Goal: Task Accomplishment & Management: Use online tool/utility

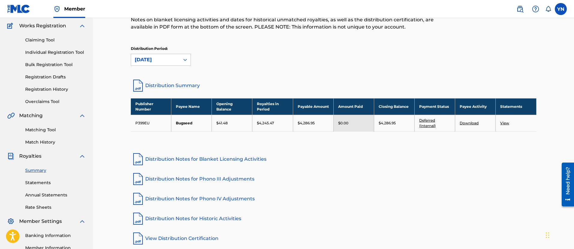
drag, startPoint x: 0, startPoint y: 0, endPoint x: 325, endPoint y: 160, distance: 362.4
click at [325, 160] on link "Distribution Notes for Blanket Licensing Activities" at bounding box center [333, 159] width 405 height 14
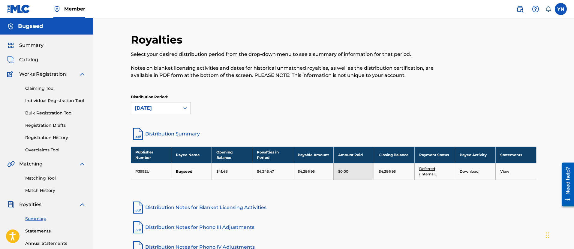
click at [52, 175] on link "Matching Tool" at bounding box center [55, 178] width 61 height 6
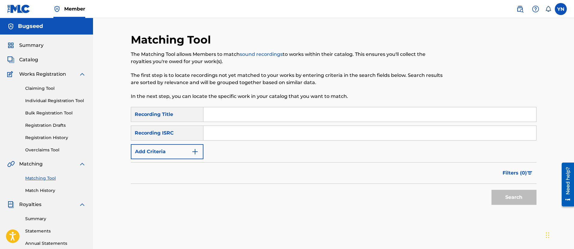
click at [248, 132] on input "Search Form" at bounding box center [369, 133] width 333 height 14
paste input "QZKDK2204539"
type input "QZKDK2204539"
click at [244, 116] on input "Search Form" at bounding box center [369, 114] width 333 height 14
paste input "bird's eye view"
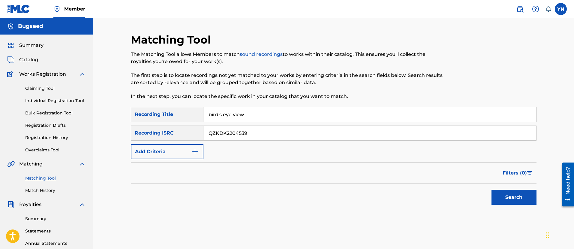
type input "bird's eye view"
drag, startPoint x: 494, startPoint y: 186, endPoint x: 497, endPoint y: 191, distance: 5.8
click at [495, 187] on div "Search" at bounding box center [512, 196] width 48 height 24
click at [498, 193] on button "Search" at bounding box center [513, 197] width 45 height 15
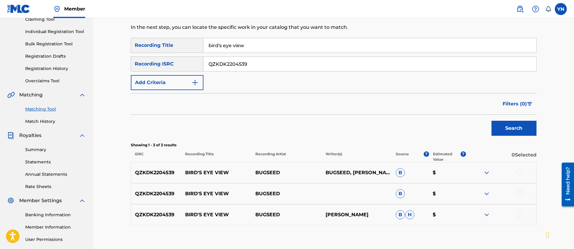
scroll to position [75, 0]
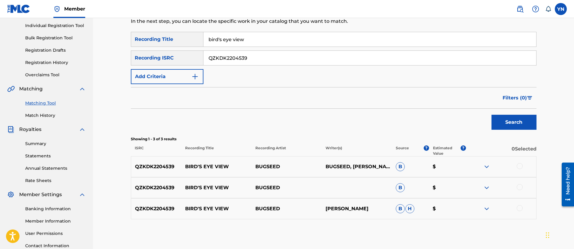
click at [519, 170] on div "QZKDK2204539 BIRD'S EYE VIEW BUGSEED BUGSEED, [PERSON_NAME] $" at bounding box center [333, 166] width 405 height 21
click at [519, 168] on div at bounding box center [519, 166] width 6 height 6
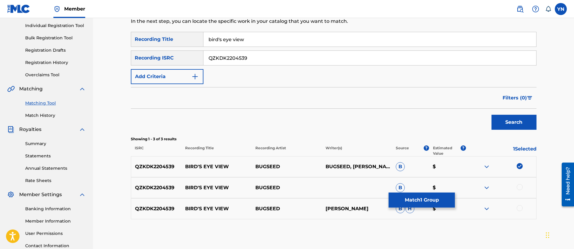
click at [519, 185] on div at bounding box center [519, 187] width 6 height 6
click at [521, 211] on div at bounding box center [501, 208] width 70 height 7
click at [521, 208] on div at bounding box center [519, 208] width 6 height 6
click at [432, 203] on button "Match 3 Groups" at bounding box center [421, 199] width 66 height 15
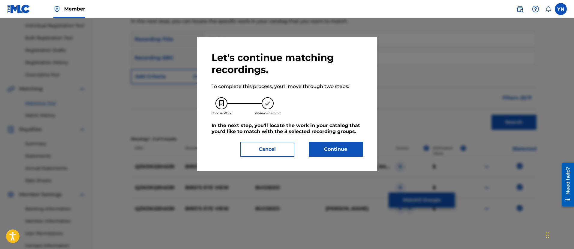
click at [350, 149] on button "Continue" at bounding box center [336, 149] width 54 height 15
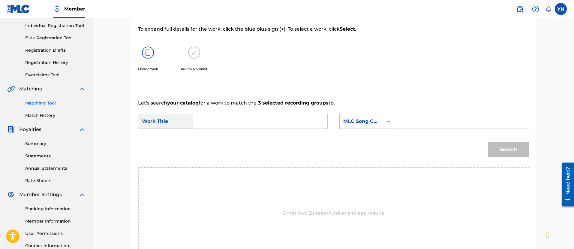
click at [281, 120] on input "Search Form" at bounding box center [260, 121] width 124 height 14
paste input "bird's eye view"
type input "bird's eye view"
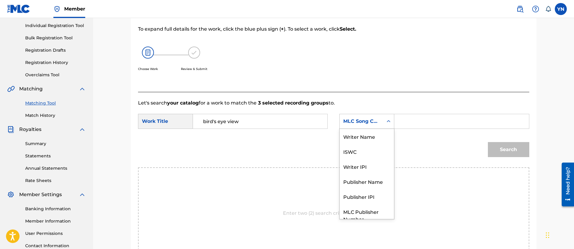
click at [350, 124] on div "MLC Song Code" at bounding box center [361, 121] width 36 height 7
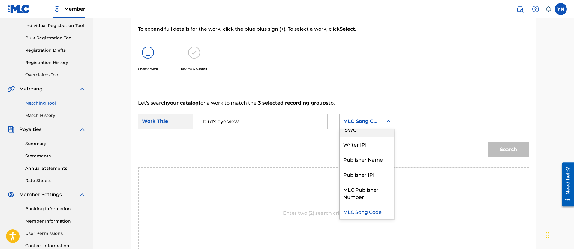
scroll to position [0, 0]
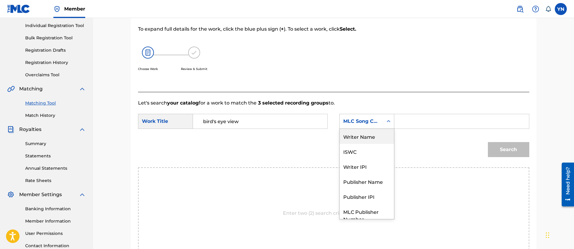
click at [370, 133] on div "Writer Name" at bounding box center [367, 136] width 54 height 15
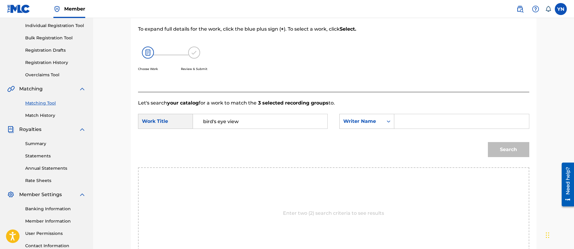
click at [418, 127] on input "Search Form" at bounding box center [461, 121] width 124 height 14
type input "[PERSON_NAME]"
click at [488, 142] on button "Search" at bounding box center [508, 149] width 41 height 15
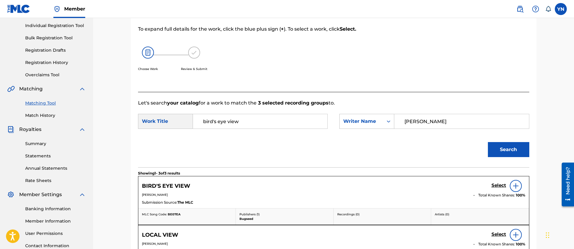
click at [492, 184] on h5 "Select" at bounding box center [498, 185] width 15 height 6
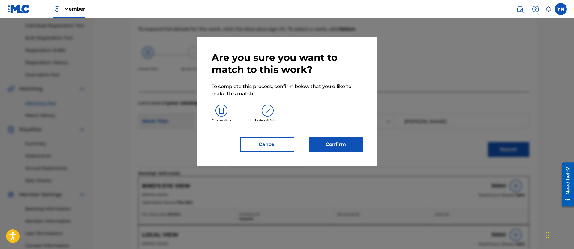
click at [340, 147] on button "Confirm" at bounding box center [336, 144] width 54 height 15
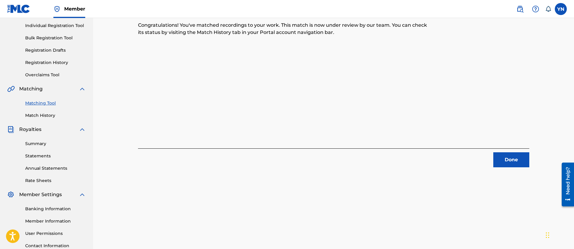
click at [508, 161] on button "Done" at bounding box center [511, 159] width 36 height 15
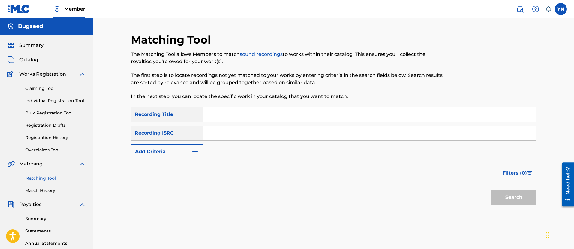
click at [273, 136] on input "Search Form" at bounding box center [369, 133] width 333 height 14
paste input "QZKDK2287857"
type input "QZKDK2287857"
click at [235, 122] on div "SearchWithCriteriaa9864efe-8a49-437d-96ef-b3f6fa732583 Recording Title SearchWi…" at bounding box center [333, 133] width 405 height 52
click at [235, 118] on input "Search Form" at bounding box center [369, 114] width 333 height 14
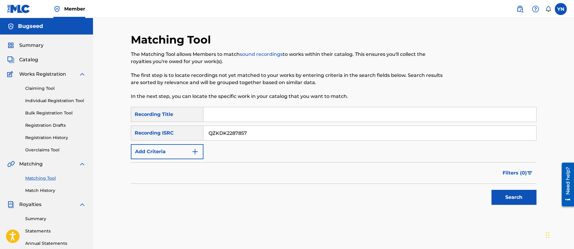
paste input "attack dogg"
type input "attack dogg"
click at [504, 195] on button "Search" at bounding box center [513, 197] width 45 height 15
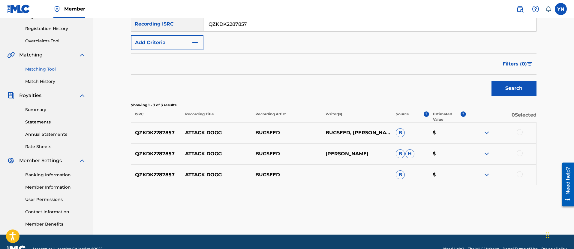
scroll to position [123, 0]
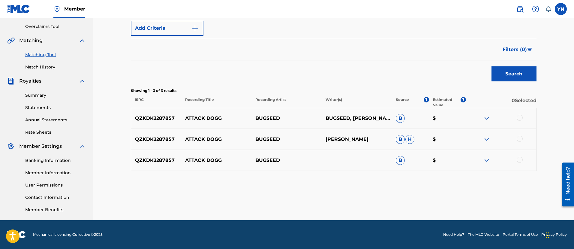
click at [516, 113] on div "QZKDK2287857 ATTACK DOGG BUGSEED [PERSON_NAME], [PERSON_NAME] $" at bounding box center [333, 118] width 405 height 21
click at [516, 116] on div at bounding box center [501, 118] width 70 height 7
click at [517, 118] on div at bounding box center [519, 118] width 6 height 6
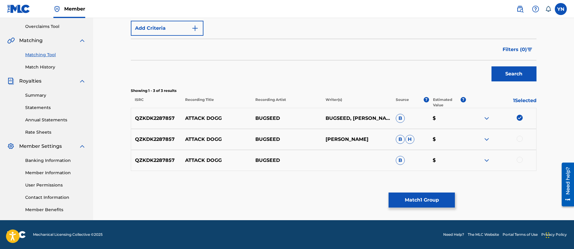
click at [521, 139] on div at bounding box center [519, 139] width 6 height 6
click at [522, 158] on div at bounding box center [519, 160] width 6 height 6
click at [418, 199] on button "Match 3 Groups" at bounding box center [421, 199] width 66 height 15
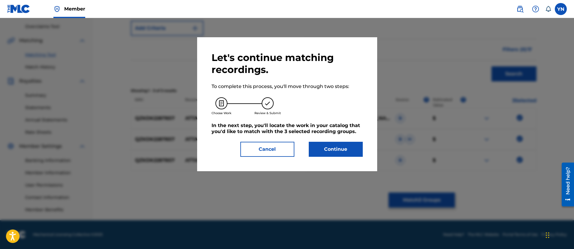
click at [349, 140] on div "Let's continue matching recordings. To complete this process, you'll move throu…" at bounding box center [286, 104] width 151 height 105
click at [346, 151] on button "Continue" at bounding box center [336, 149] width 54 height 15
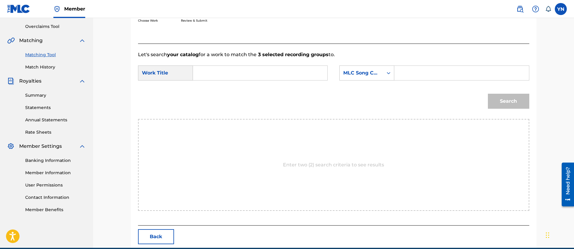
click at [276, 77] on input "Search Form" at bounding box center [260, 73] width 124 height 14
paste input "attack dogg"
type input "attack dogg"
click at [382, 73] on div "MLC Song Code" at bounding box center [361, 72] width 43 height 11
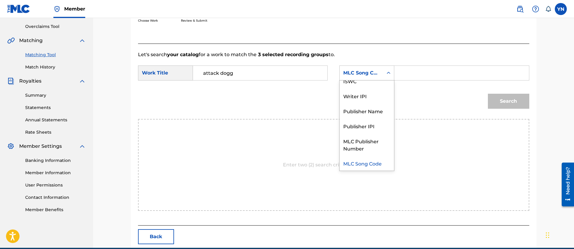
scroll to position [0, 0]
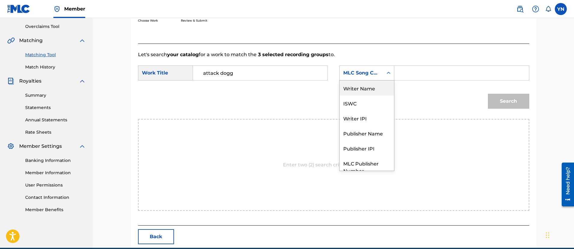
click at [380, 83] on div "Writer Name" at bounding box center [367, 87] width 54 height 15
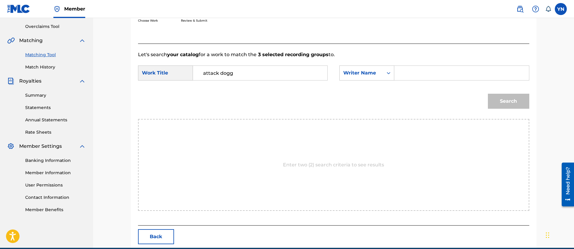
click at [426, 72] on input "Search Form" at bounding box center [461, 73] width 124 height 14
type input "[PERSON_NAME]"
click at [488, 94] on button "Search" at bounding box center [508, 101] width 41 height 15
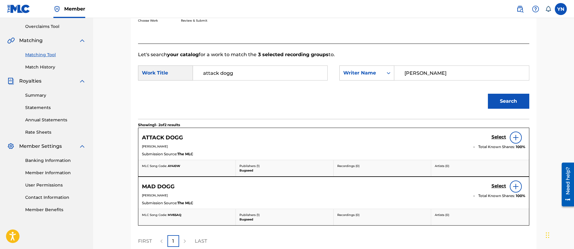
click at [490, 133] on div "ATTACK DOGG Select" at bounding box center [333, 137] width 383 height 12
click at [495, 134] on h5 "Select" at bounding box center [498, 137] width 15 height 6
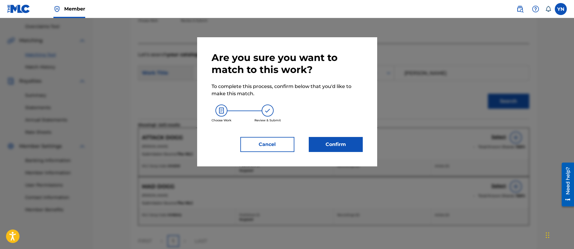
click at [348, 146] on button "Confirm" at bounding box center [336, 144] width 54 height 15
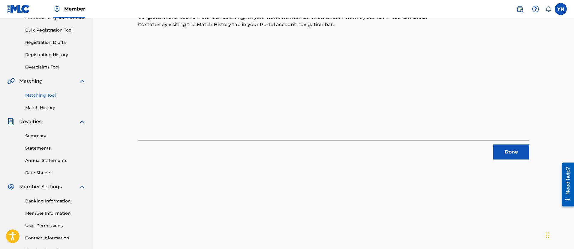
scroll to position [48, 0]
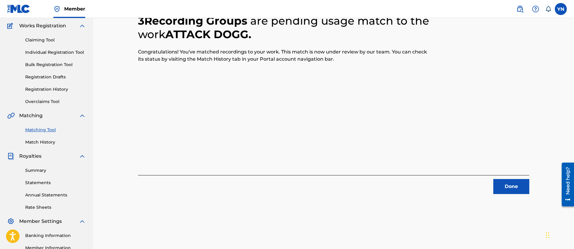
click at [501, 186] on button "Done" at bounding box center [511, 186] width 36 height 15
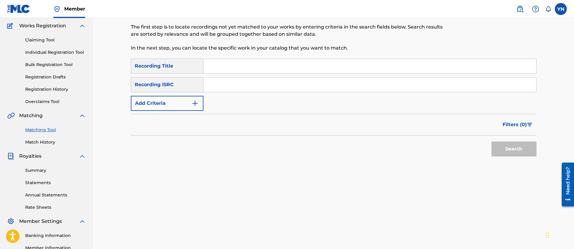
click at [268, 87] on input "Search Form" at bounding box center [369, 84] width 333 height 14
paste input "QZKDK2211743"
type input "QZKDK2211743"
drag, startPoint x: 271, startPoint y: 64, endPoint x: 290, endPoint y: 71, distance: 20.1
click at [271, 64] on input "Search Form" at bounding box center [369, 66] width 333 height 14
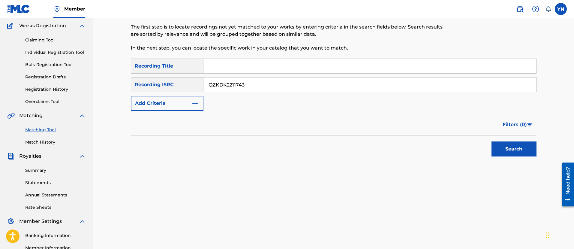
paste input "shadowgraph"
type input "shadowgraph"
click at [516, 156] on button "Search" at bounding box center [513, 148] width 45 height 15
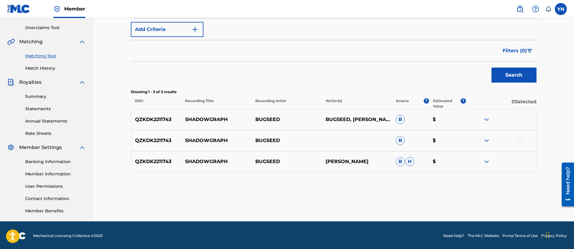
scroll to position [123, 0]
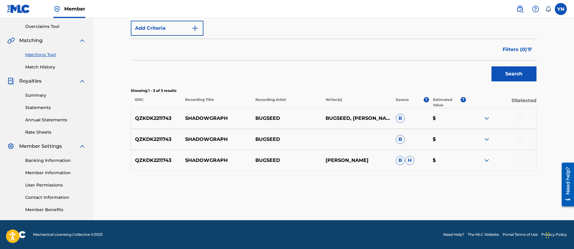
click at [519, 160] on div at bounding box center [519, 160] width 6 height 6
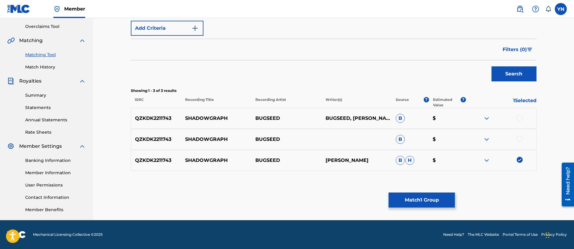
click at [521, 139] on div at bounding box center [519, 139] width 6 height 6
click at [521, 116] on div at bounding box center [519, 118] width 6 height 6
click at [426, 201] on button "Match 3 Groups" at bounding box center [421, 199] width 66 height 15
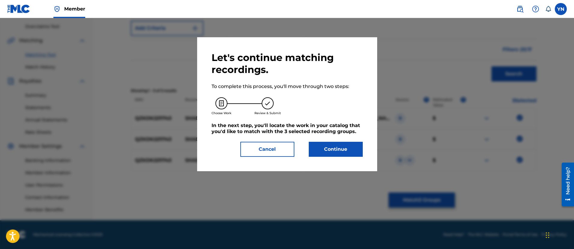
click at [337, 142] on button "Continue" at bounding box center [336, 149] width 54 height 15
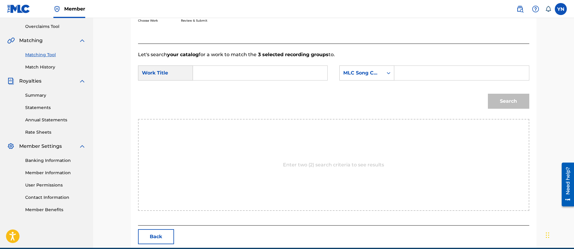
click at [292, 76] on input "Search Form" at bounding box center [260, 73] width 124 height 14
paste input "shadowgraph"
type input "shadowgraph"
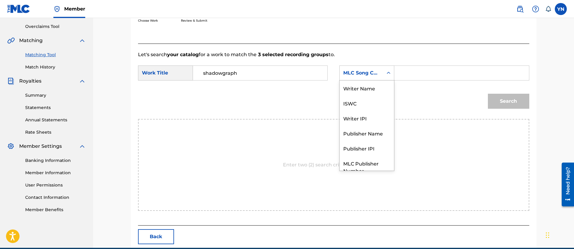
click at [355, 76] on div "MLC Song Code" at bounding box center [361, 72] width 36 height 7
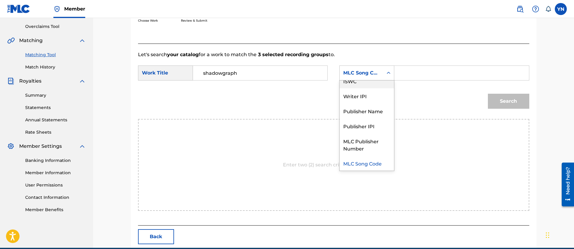
scroll to position [0, 0]
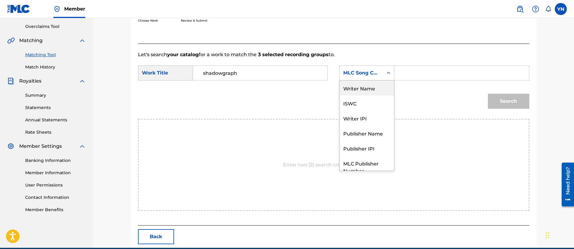
click at [361, 90] on div "Writer Name" at bounding box center [367, 87] width 54 height 15
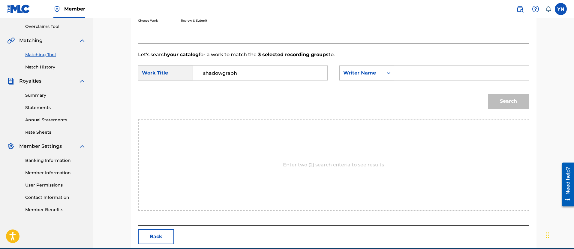
click at [407, 69] on input "Search Form" at bounding box center [461, 73] width 124 height 14
type input "[PERSON_NAME]"
click at [488, 94] on button "Search" at bounding box center [508, 101] width 41 height 15
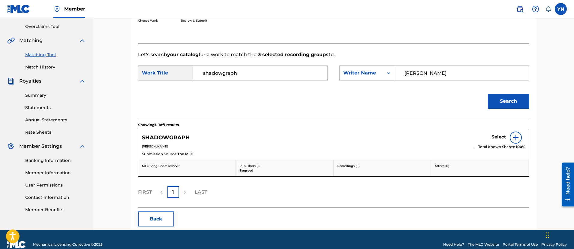
click at [492, 134] on h5 "Select" at bounding box center [498, 137] width 15 height 6
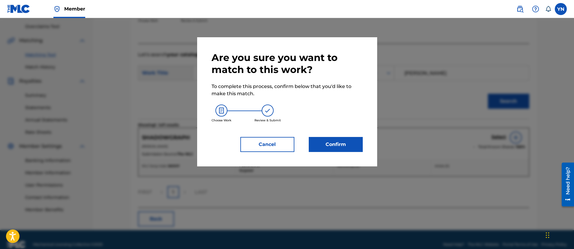
click at [326, 140] on button "Confirm" at bounding box center [336, 144] width 54 height 15
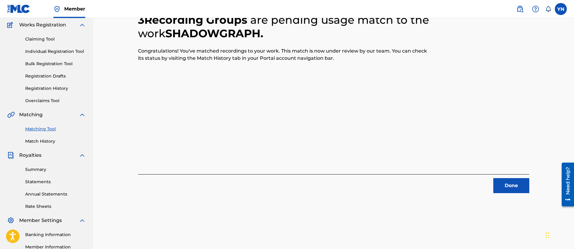
scroll to position [48, 0]
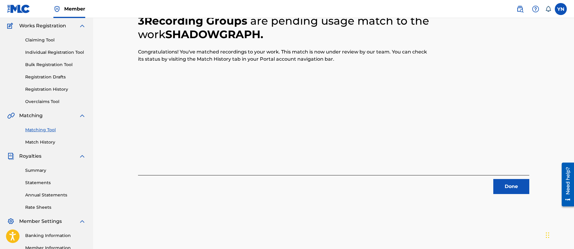
click at [509, 179] on button "Done" at bounding box center [511, 186] width 36 height 15
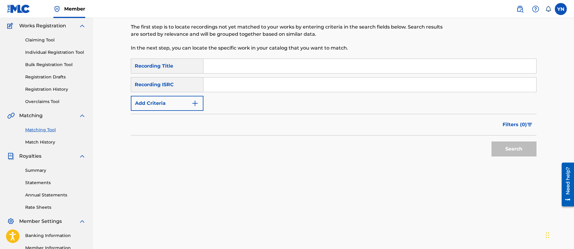
click at [285, 85] on input "Search Form" at bounding box center [369, 84] width 333 height 14
paste input "QZKDK2208626"
type input "QZKDK2208626"
click at [239, 66] on input "Search Form" at bounding box center [369, 66] width 333 height 14
paste input "4 chillas"
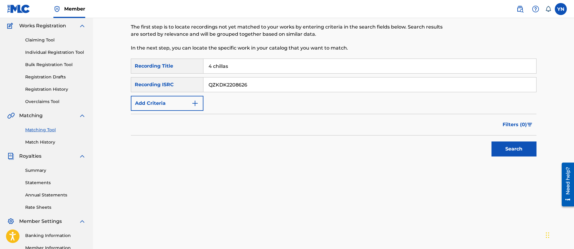
type input "4 chillas"
click at [510, 148] on button "Search" at bounding box center [513, 148] width 45 height 15
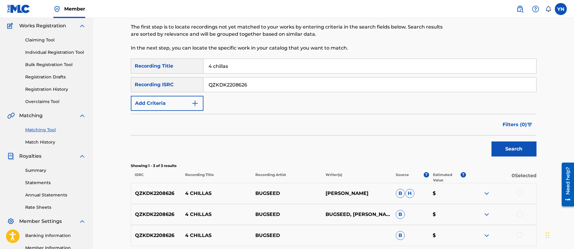
click at [522, 190] on div at bounding box center [501, 193] width 70 height 7
click at [522, 195] on div at bounding box center [501, 193] width 70 height 7
click at [521, 194] on div at bounding box center [519, 193] width 6 height 6
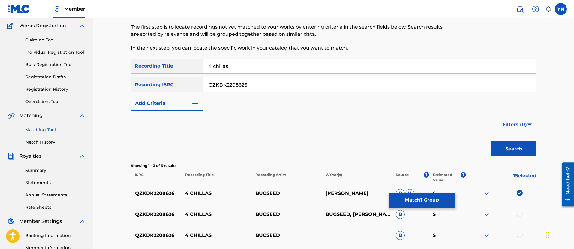
click at [520, 215] on div at bounding box center [519, 214] width 6 height 6
click at [518, 236] on div at bounding box center [519, 235] width 6 height 6
click at [435, 205] on button "Match 3 Groups" at bounding box center [421, 199] width 66 height 15
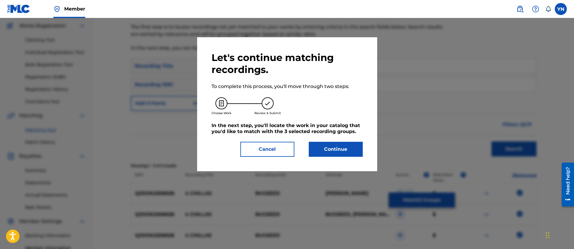
click at [343, 157] on div "Let's continue matching recordings. To complete this process, you'll move throu…" at bounding box center [287, 104] width 180 height 134
click at [343, 155] on button "Continue" at bounding box center [336, 149] width 54 height 15
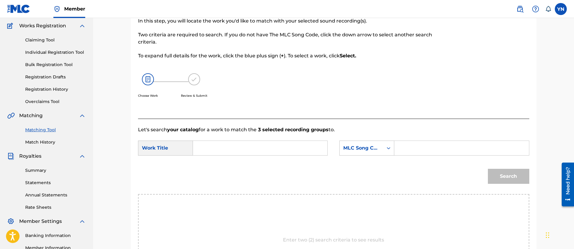
click at [265, 142] on input "Search Form" at bounding box center [260, 148] width 124 height 14
paste input "4 chillas"
type input "4 chillas"
click at [344, 145] on div "MLC Song Code" at bounding box center [361, 147] width 36 height 7
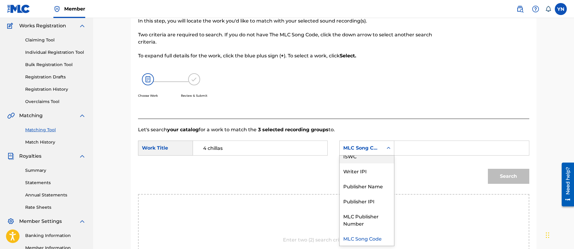
scroll to position [0, 0]
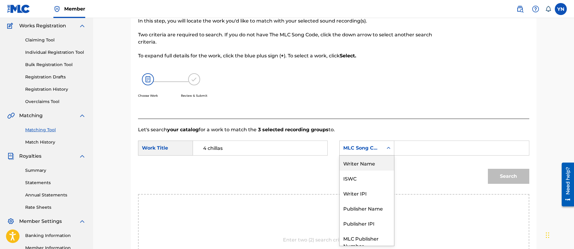
click at [359, 160] on div "Writer Name" at bounding box center [367, 162] width 54 height 15
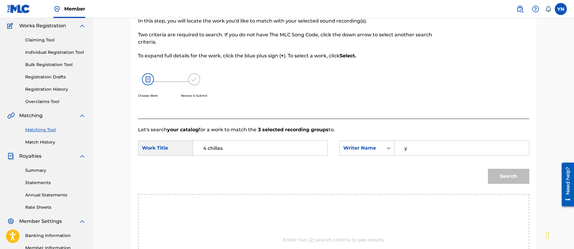
click at [432, 145] on input "y" at bounding box center [461, 148] width 124 height 14
type input "[PERSON_NAME]"
click at [507, 173] on button "Search" at bounding box center [508, 176] width 41 height 15
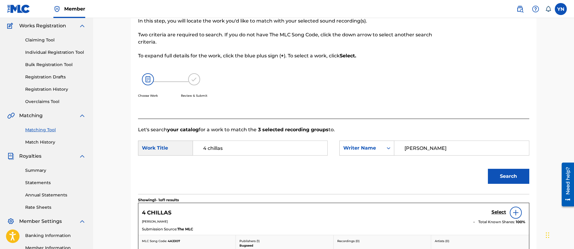
scroll to position [123, 0]
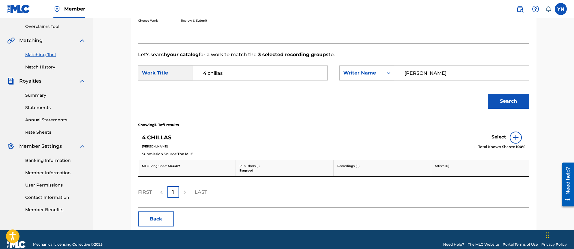
click at [504, 136] on h5 "Select" at bounding box center [498, 137] width 15 height 6
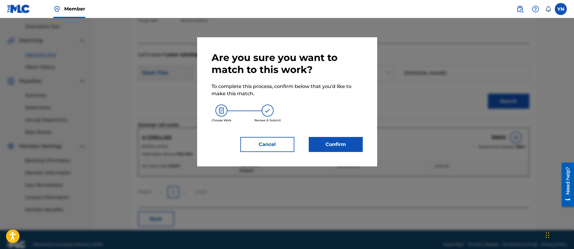
click at [340, 138] on button "Confirm" at bounding box center [336, 144] width 54 height 15
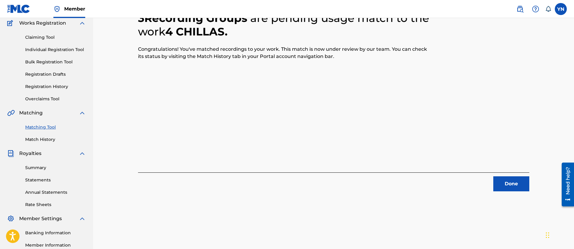
scroll to position [48, 0]
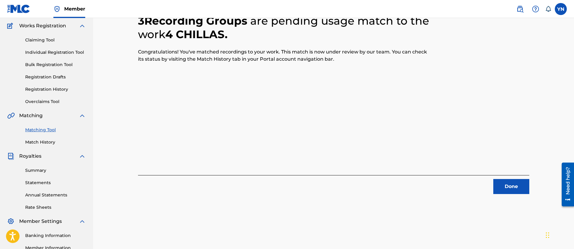
click at [518, 187] on button "Done" at bounding box center [511, 186] width 36 height 15
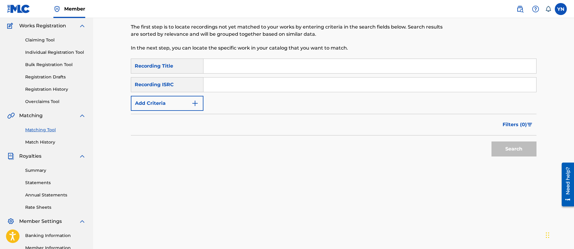
click at [236, 92] on div "SearchWithCriteriaa9864efe-8a49-437d-96ef-b3f6fa732583 Recording Title SearchWi…" at bounding box center [333, 84] width 405 height 52
click at [235, 89] on input "Search Form" at bounding box center [369, 84] width 333 height 14
paste input "QM42K2296955"
type input "QM42K2296955"
click at [266, 58] on div "Matching Tool The Matching Tool allows Members to match sound recordings to wor…" at bounding box center [287, 22] width 312 height 74
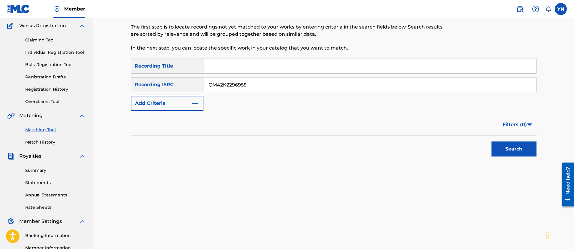
click at [271, 63] on input "Search Form" at bounding box center [369, 66] width 333 height 14
paste input "stodgish"
type input "stodgish"
click at [516, 155] on button "Search" at bounding box center [513, 148] width 45 height 15
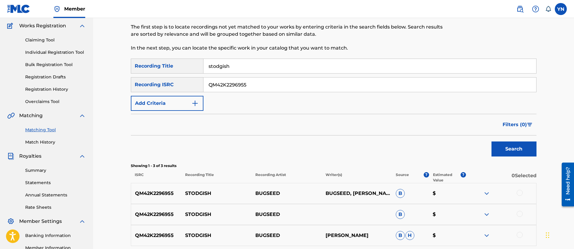
click at [518, 193] on div at bounding box center [519, 193] width 6 height 6
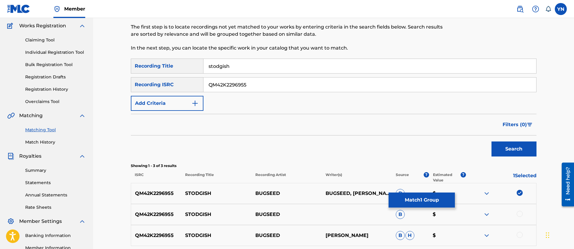
click at [519, 212] on div at bounding box center [519, 214] width 6 height 6
click at [518, 239] on div "QM42K2296955 STODGISH BUGSEED [PERSON_NAME] [PERSON_NAME] $" at bounding box center [333, 235] width 405 height 21
click at [520, 234] on div at bounding box center [519, 235] width 6 height 6
click at [406, 202] on button "Match 3 Groups" at bounding box center [421, 199] width 66 height 15
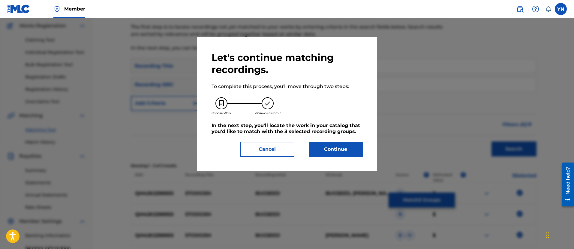
click at [326, 149] on button "Continue" at bounding box center [336, 149] width 54 height 15
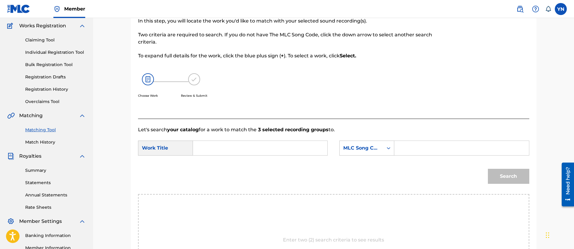
click at [313, 141] on input "Search Form" at bounding box center [260, 148] width 124 height 14
paste input "stodgish"
type input "stodgish"
click at [376, 145] on div "MLC Song Code" at bounding box center [361, 147] width 36 height 7
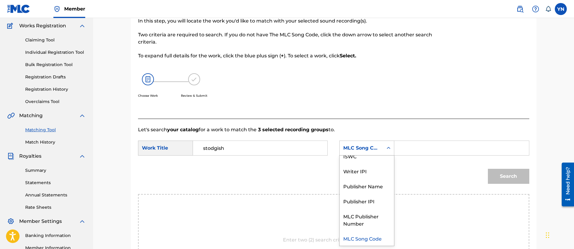
scroll to position [0, 0]
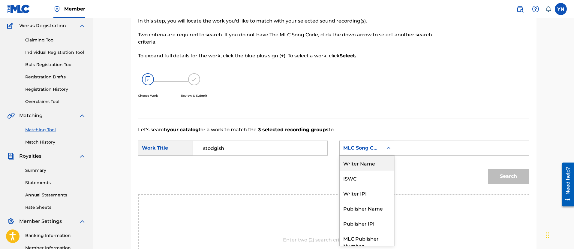
click at [367, 165] on div "Writer Name" at bounding box center [367, 162] width 54 height 15
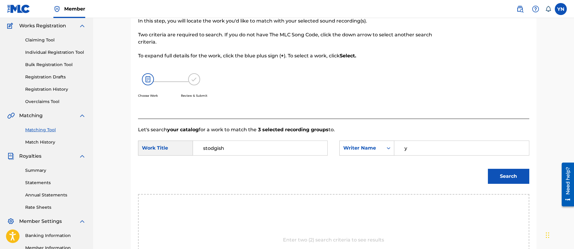
click at [429, 151] on input "y" at bounding box center [461, 148] width 124 height 14
type input "[PERSON_NAME]"
click at [504, 172] on button "Search" at bounding box center [508, 176] width 41 height 15
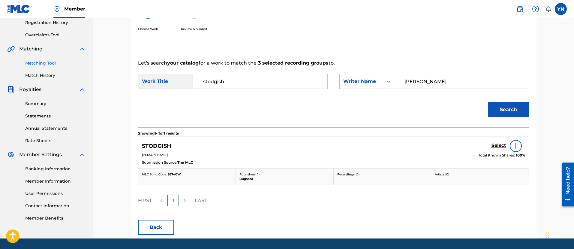
scroll to position [123, 0]
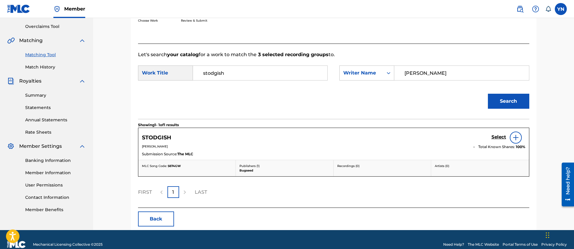
click at [498, 135] on h5 "Select" at bounding box center [498, 137] width 15 height 6
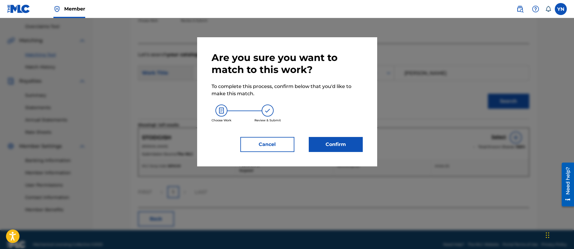
click at [337, 146] on button "Confirm" at bounding box center [336, 144] width 54 height 15
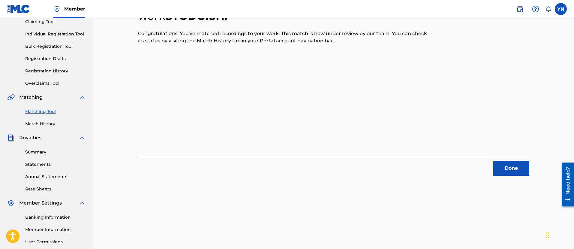
scroll to position [48, 0]
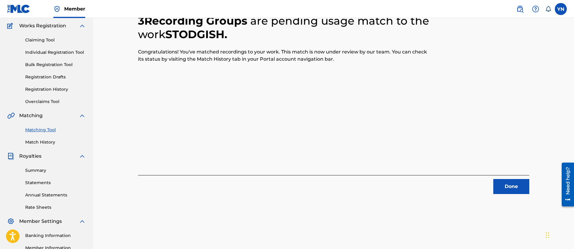
click at [507, 183] on button "Done" at bounding box center [511, 186] width 36 height 15
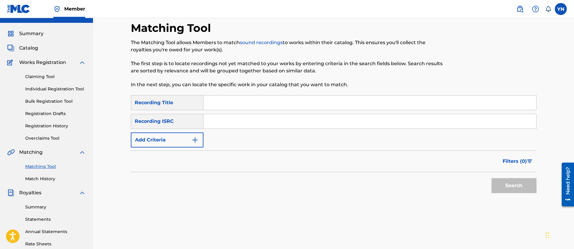
scroll to position [0, 0]
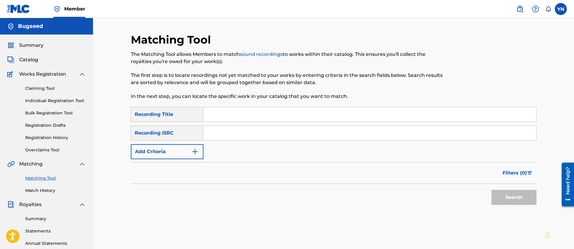
click at [244, 133] on input "Search Form" at bounding box center [369, 133] width 333 height 14
paste input "QZKDK2286292"
type input "QZKDK2286292"
click at [255, 111] on input "Search Form" at bounding box center [369, 114] width 333 height 14
paste input "crack knuckles"
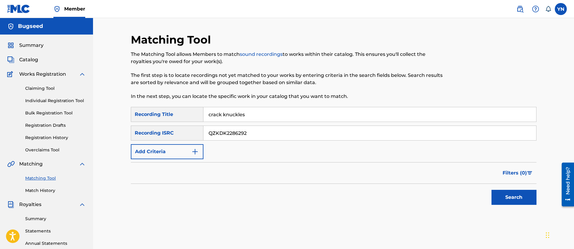
type input "crack knuckles"
click at [506, 200] on button "Search" at bounding box center [513, 197] width 45 height 15
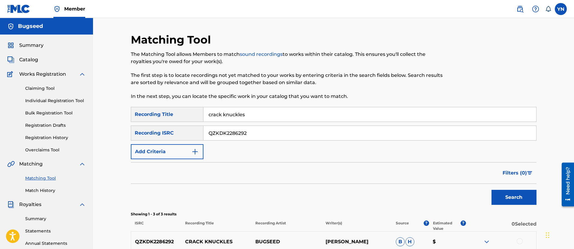
scroll to position [75, 0]
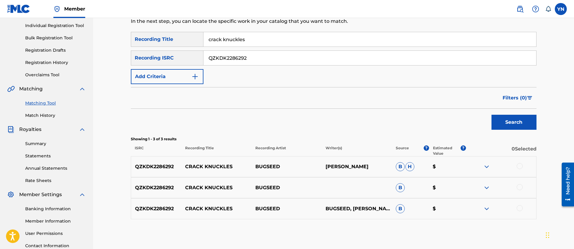
click at [521, 168] on div at bounding box center [519, 166] width 6 height 6
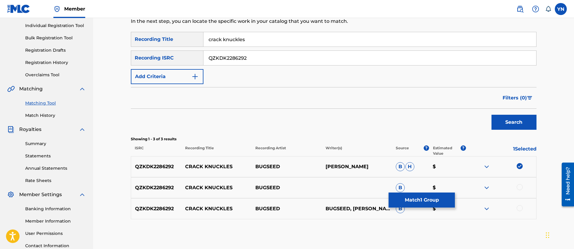
click at [520, 185] on div at bounding box center [519, 187] width 6 height 6
click at [520, 208] on div at bounding box center [519, 208] width 6 height 6
click at [428, 202] on button "Match 3 Groups" at bounding box center [421, 199] width 66 height 15
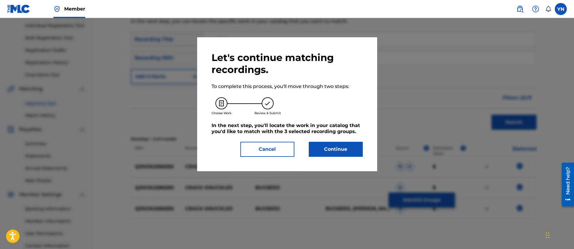
click at [343, 142] on button "Continue" at bounding box center [336, 149] width 54 height 15
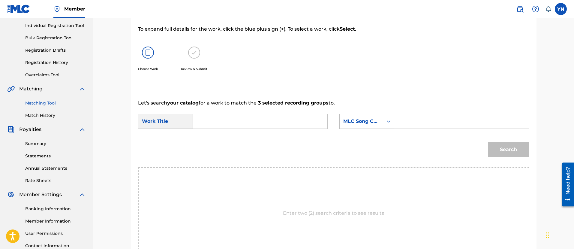
click at [277, 119] on input "Search Form" at bounding box center [260, 121] width 124 height 14
paste input "crack knuckles"
type input "crack knuckles"
click at [340, 124] on div "MLC Song Code" at bounding box center [361, 120] width 43 height 11
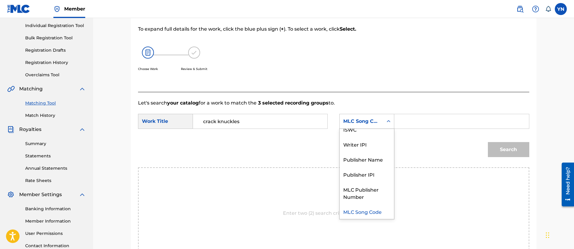
scroll to position [0, 0]
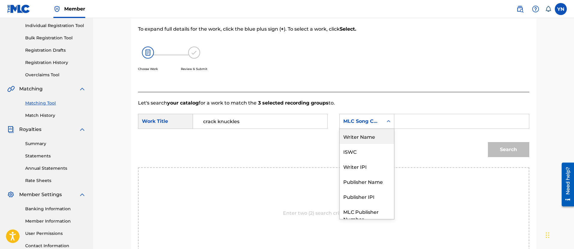
click at [362, 138] on div "Writer Name" at bounding box center [367, 136] width 54 height 15
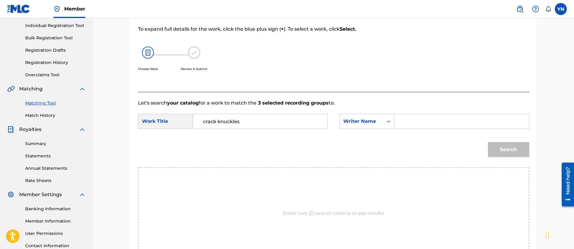
click at [420, 125] on input "Search Form" at bounding box center [461, 121] width 124 height 14
type input "[PERSON_NAME]"
click at [521, 155] on button "Search" at bounding box center [508, 149] width 41 height 15
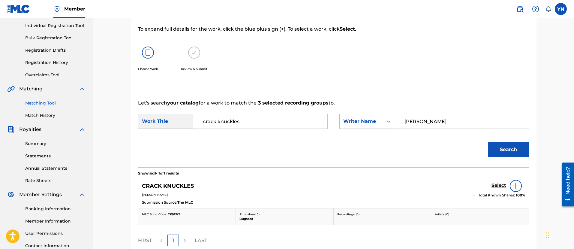
click at [495, 182] on h5 "Select" at bounding box center [498, 185] width 15 height 6
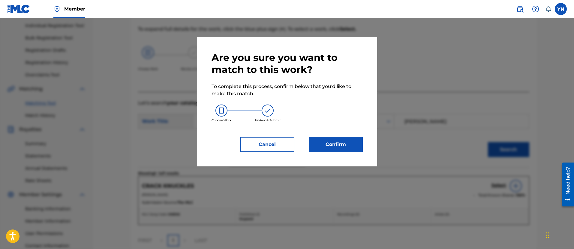
click at [349, 148] on button "Confirm" at bounding box center [336, 144] width 54 height 15
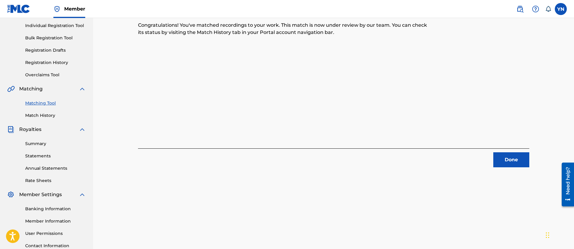
click at [505, 163] on button "Done" at bounding box center [511, 159] width 36 height 15
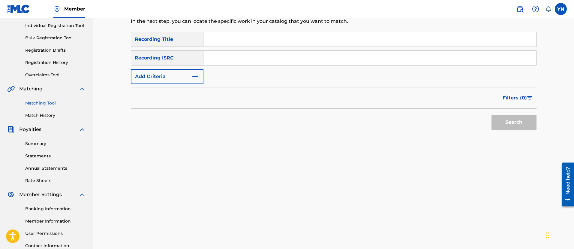
drag, startPoint x: 279, startPoint y: 69, endPoint x: 276, endPoint y: 66, distance: 4.9
click at [278, 68] on div "SearchWithCriteriaa9864efe-8a49-437d-96ef-b3f6fa732583 Recording Title SearchWi…" at bounding box center [333, 58] width 405 height 52
click at [270, 59] on input "Search Form" at bounding box center [369, 58] width 333 height 14
paste input "QZKDK2253996"
type input "QZKDK2253996"
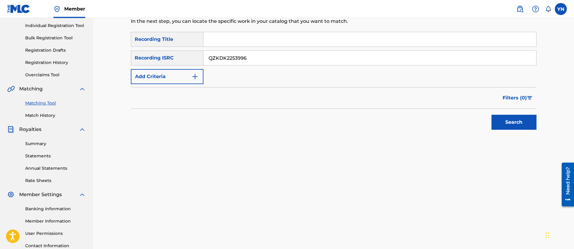
click at [254, 42] on input "Search Form" at bounding box center [369, 39] width 333 height 14
paste input "rain pitchforks"
type input "rain pitchforks"
click at [510, 122] on button "Search" at bounding box center [513, 122] width 45 height 15
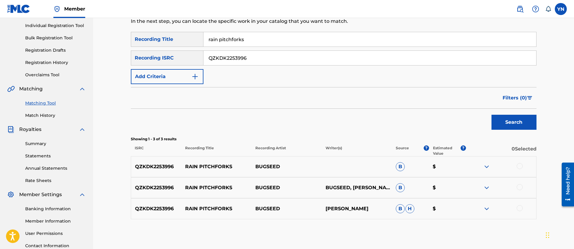
click at [523, 163] on div at bounding box center [501, 166] width 70 height 7
drag, startPoint x: 521, startPoint y: 172, endPoint x: 520, endPoint y: 168, distance: 4.8
click at [520, 172] on div "QZKDK2253996 RAIN PITCHFORKS BUGSEED B $" at bounding box center [333, 166] width 405 height 21
click at [520, 167] on div at bounding box center [519, 166] width 6 height 6
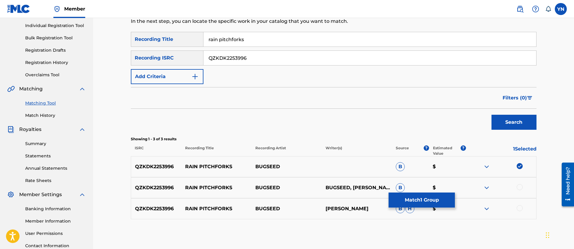
click at [519, 186] on div at bounding box center [519, 187] width 6 height 6
click at [520, 206] on div at bounding box center [519, 208] width 6 height 6
click at [434, 198] on button "Match 3 Groups" at bounding box center [421, 199] width 66 height 15
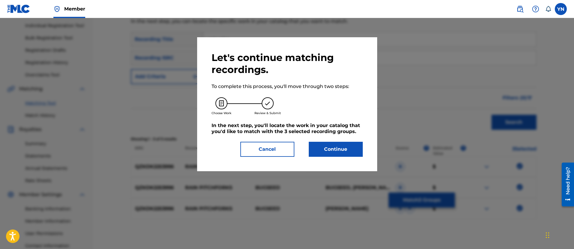
click at [350, 154] on button "Continue" at bounding box center [336, 149] width 54 height 15
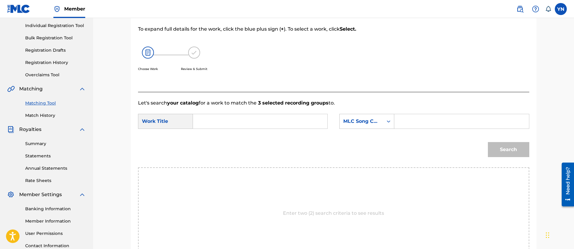
click at [301, 123] on input "Search Form" at bounding box center [260, 121] width 124 height 14
paste input "rain pitchforks"
type input "rain pitchforks"
click at [353, 123] on div "MLC Song Code" at bounding box center [361, 121] width 36 height 7
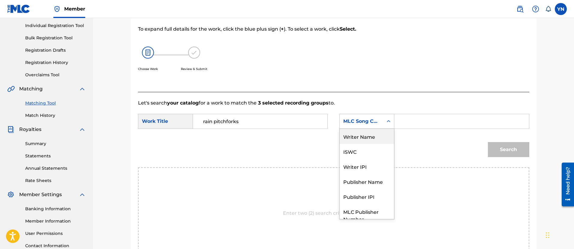
click at [365, 137] on div "Writer Name" at bounding box center [367, 136] width 54 height 15
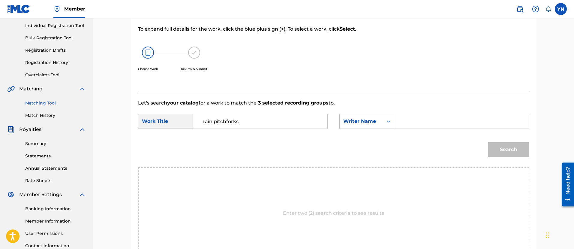
click at [441, 116] on input "Search Form" at bounding box center [461, 121] width 124 height 14
type input "[PERSON_NAME]"
click at [483, 140] on div "Search" at bounding box center [333, 151] width 391 height 31
click at [508, 151] on button "Search" at bounding box center [508, 149] width 41 height 15
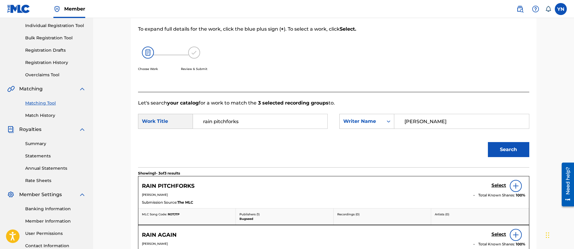
click at [500, 186] on h5 "Select" at bounding box center [498, 185] width 15 height 6
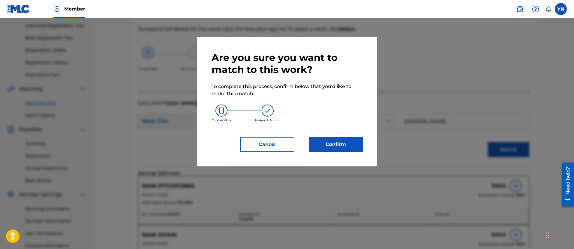
click at [315, 143] on button "Confirm" at bounding box center [336, 144] width 54 height 15
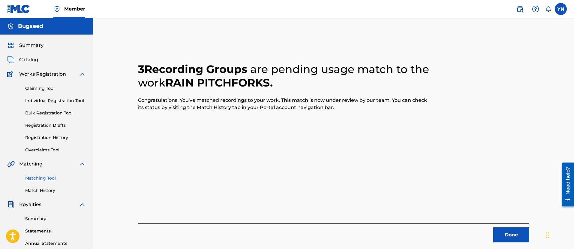
click at [506, 231] on button "Done" at bounding box center [511, 234] width 36 height 15
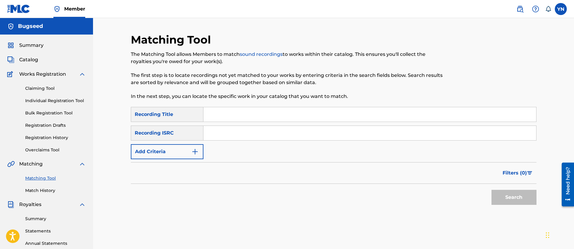
click at [274, 111] on input "Search Form" at bounding box center [369, 114] width 333 height 14
click at [220, 133] on input "Search Form" at bounding box center [369, 133] width 333 height 14
paste input "QM42K2205946"
type input "QM42K2205946"
click at [313, 115] on input "Search Form" at bounding box center [369, 114] width 333 height 14
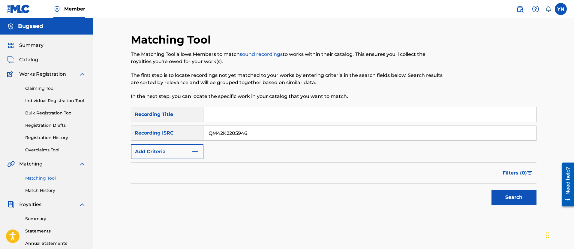
paste input "reality check"
type input "reality check"
click at [514, 195] on button "Search" at bounding box center [513, 197] width 45 height 15
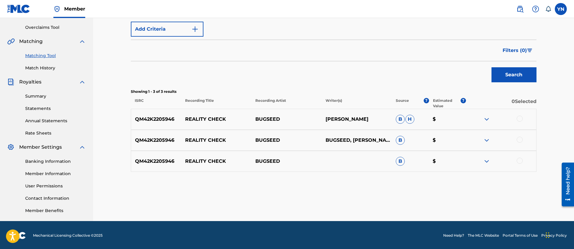
scroll to position [123, 0]
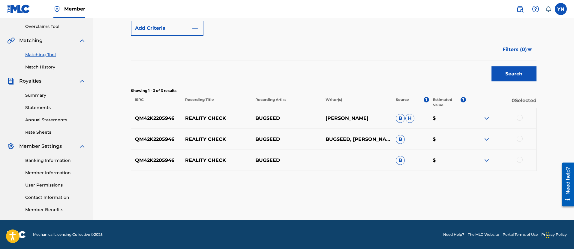
click at [522, 160] on div at bounding box center [501, 160] width 70 height 7
click at [519, 157] on div at bounding box center [519, 160] width 6 height 6
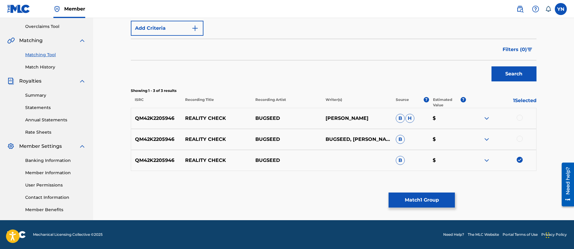
click at [521, 138] on div at bounding box center [519, 139] width 6 height 6
click at [518, 118] on div at bounding box center [519, 118] width 6 height 6
click at [435, 201] on button "Match 3 Groups" at bounding box center [421, 199] width 66 height 15
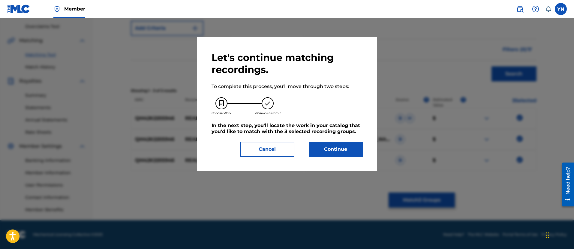
click at [346, 144] on button "Continue" at bounding box center [336, 149] width 54 height 15
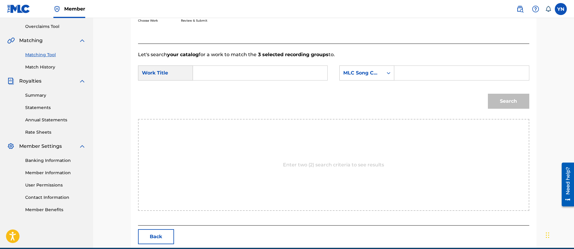
click at [241, 72] on input "Search Form" at bounding box center [260, 73] width 124 height 14
paste input "reality check"
type input "reality check"
click at [367, 79] on div "MLC Song Code" at bounding box center [366, 72] width 55 height 15
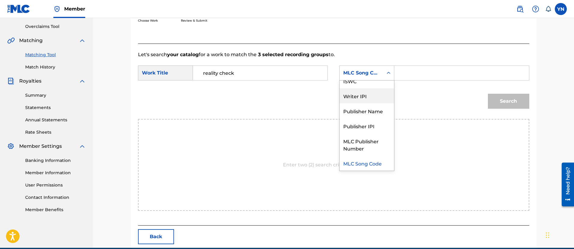
scroll to position [0, 0]
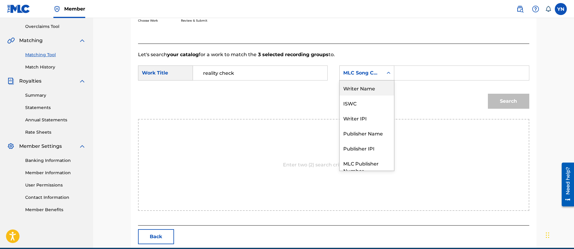
click at [377, 89] on div "Writer Name" at bounding box center [367, 87] width 54 height 15
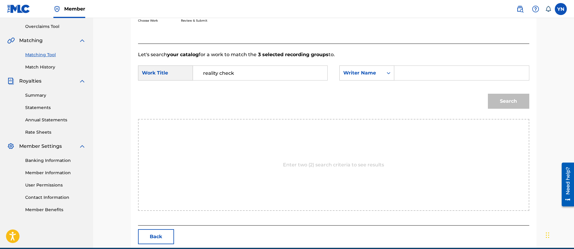
click at [421, 67] on input "Search Form" at bounding box center [461, 73] width 124 height 14
type input "[PERSON_NAME]"
click at [488, 94] on button "Search" at bounding box center [508, 101] width 41 height 15
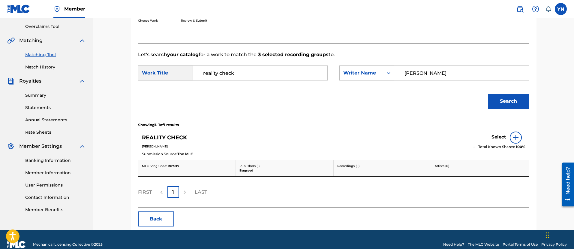
click at [498, 134] on h5 "Select" at bounding box center [498, 137] width 15 height 6
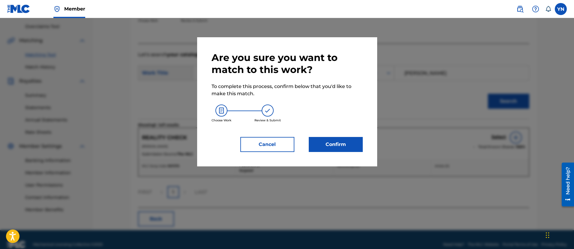
click at [353, 144] on button "Confirm" at bounding box center [336, 144] width 54 height 15
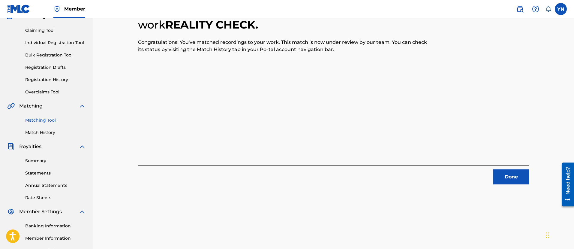
scroll to position [48, 0]
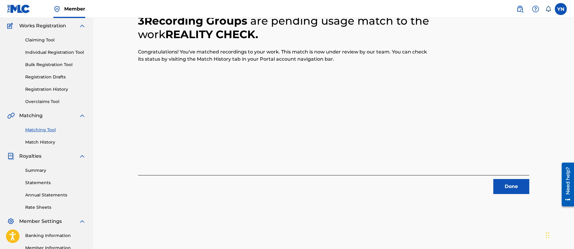
click at [507, 180] on button "Done" at bounding box center [511, 186] width 36 height 15
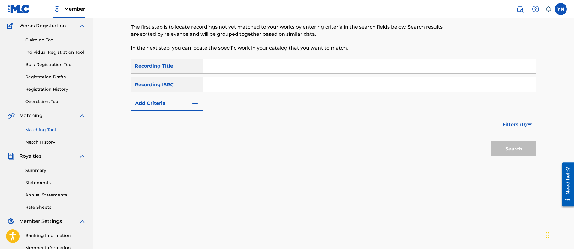
click at [234, 88] on input "Search Form" at bounding box center [369, 84] width 333 height 14
paste input "QZKDK2234368"
type input "QZKDK2234368"
drag, startPoint x: 267, startPoint y: 63, endPoint x: 270, endPoint y: 65, distance: 3.4
click at [267, 63] on input "Search Form" at bounding box center [369, 66] width 333 height 14
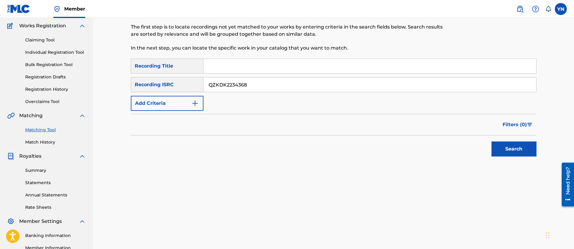
paste input "nightjar"
type input "nightjar"
click at [503, 145] on button "Search" at bounding box center [513, 148] width 45 height 15
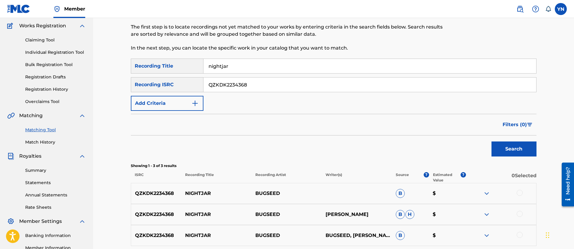
click at [522, 193] on div at bounding box center [519, 193] width 6 height 6
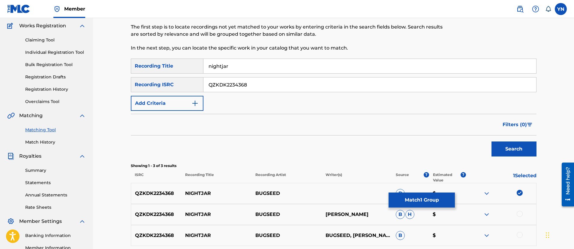
click at [520, 212] on div at bounding box center [519, 214] width 6 height 6
click at [520, 236] on div at bounding box center [519, 235] width 6 height 6
click at [430, 201] on button "Match 3 Groups" at bounding box center [421, 199] width 66 height 15
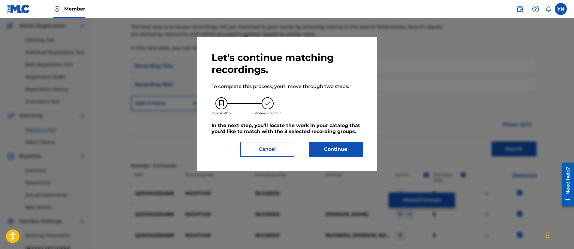
click at [344, 144] on button "Continue" at bounding box center [336, 149] width 54 height 15
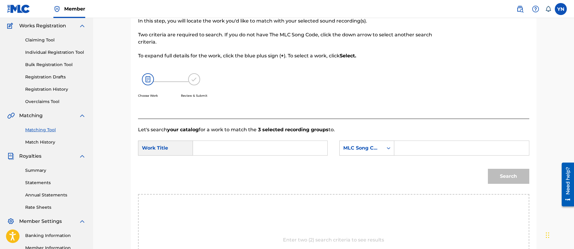
drag, startPoint x: 280, startPoint y: 145, endPoint x: 302, endPoint y: 146, distance: 22.2
click at [279, 145] on input "Search Form" at bounding box center [260, 148] width 124 height 14
paste input "nightjar"
type input "nightjar"
click at [352, 148] on div "MLC Song Code" at bounding box center [361, 147] width 36 height 7
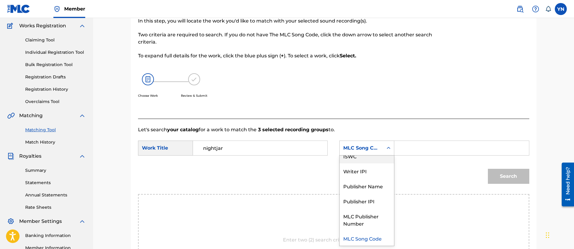
scroll to position [0, 0]
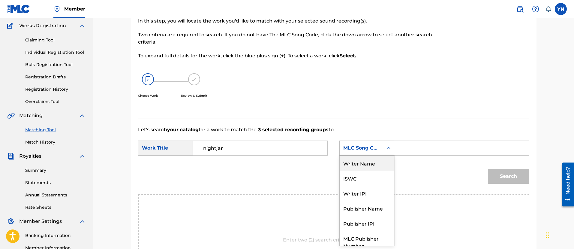
click at [377, 159] on div "Writer Name" at bounding box center [367, 162] width 54 height 15
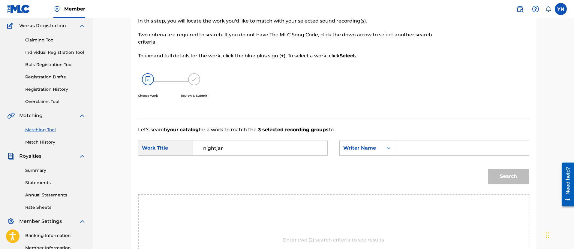
click at [423, 151] on input "Search Form" at bounding box center [461, 148] width 124 height 14
type input "[PERSON_NAME]"
click at [488, 169] on button "Search" at bounding box center [508, 176] width 41 height 15
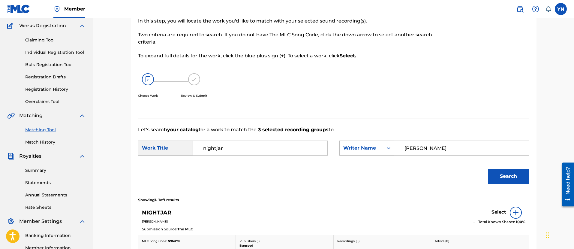
click at [500, 212] on h5 "Select" at bounding box center [498, 212] width 15 height 6
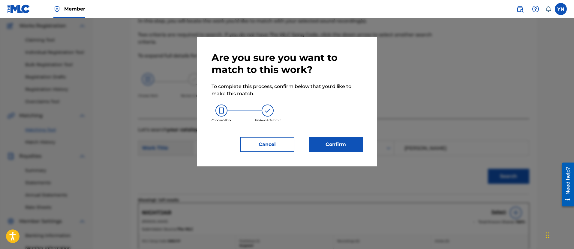
click at [331, 138] on button "Confirm" at bounding box center [336, 144] width 54 height 15
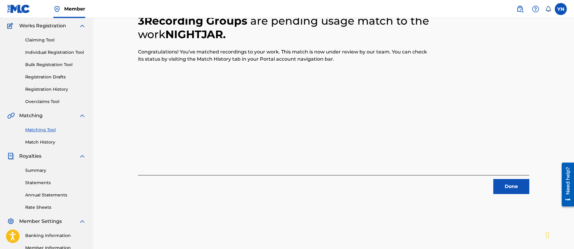
click at [512, 200] on div "3 Recording Groups are pending usage match to the work NIGHTJAR . Congratulatio…" at bounding box center [334, 140] width 420 height 310
click at [503, 188] on button "Done" at bounding box center [511, 186] width 36 height 15
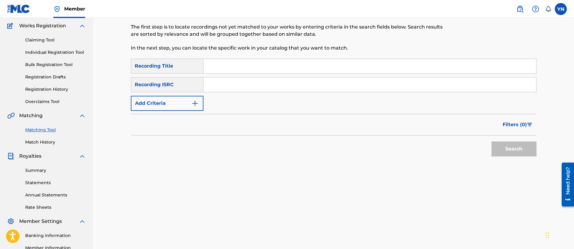
click at [258, 83] on input "Search Form" at bounding box center [369, 84] width 333 height 14
paste input "QM42K2239626"
type input "QM42K2239626"
click at [270, 66] on input "Search Form" at bounding box center [369, 66] width 333 height 14
paste input "stepwise"
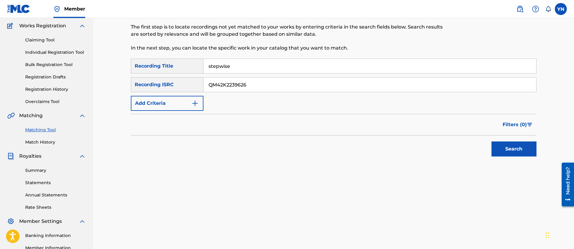
type input "stepwise"
click at [528, 152] on button "Search" at bounding box center [513, 148] width 45 height 15
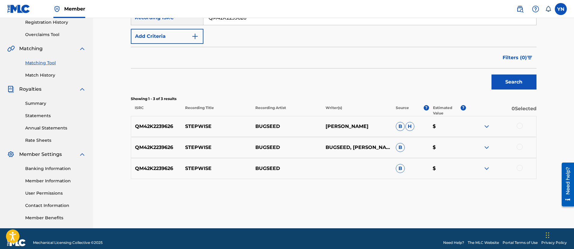
scroll to position [123, 0]
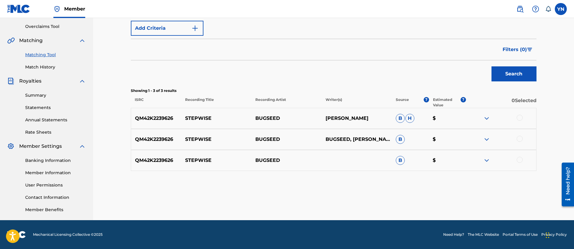
click at [518, 119] on div at bounding box center [519, 118] width 6 height 6
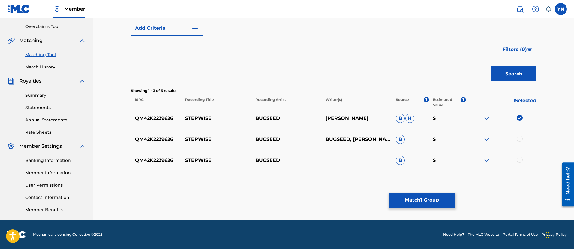
click at [520, 136] on div at bounding box center [519, 139] width 6 height 6
click at [522, 158] on div at bounding box center [519, 160] width 6 height 6
click at [415, 191] on div "Matching Tool The Matching Tool allows Members to match sound recordings to wor…" at bounding box center [333, 65] width 405 height 310
click at [405, 199] on button "Match 3 Groups" at bounding box center [421, 199] width 66 height 15
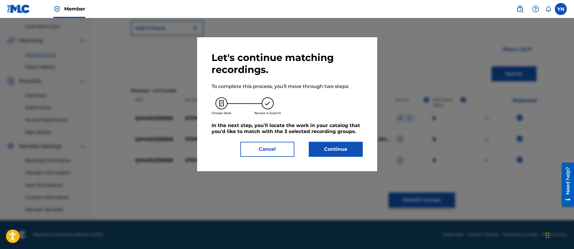
click at [355, 147] on button "Continue" at bounding box center [336, 149] width 54 height 15
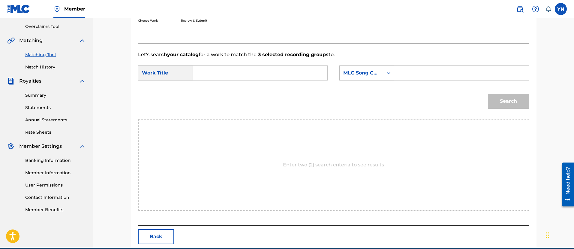
click at [243, 73] on input "Search Form" at bounding box center [260, 73] width 124 height 14
paste input "stepwise"
type input "stepwise"
click at [371, 76] on div "MLC Song Code" at bounding box center [361, 72] width 36 height 7
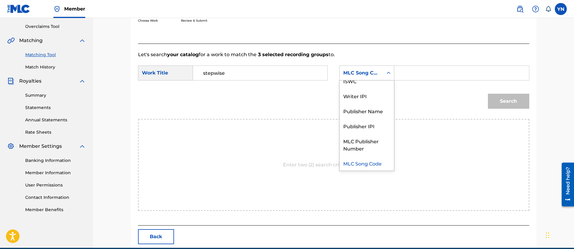
scroll to position [0, 0]
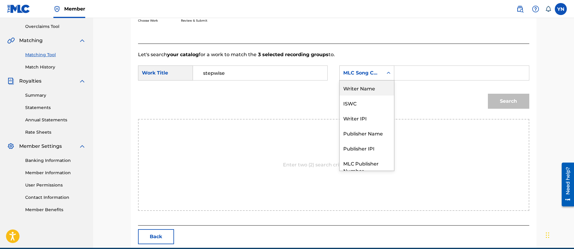
click at [374, 88] on div "Writer Name" at bounding box center [367, 87] width 54 height 15
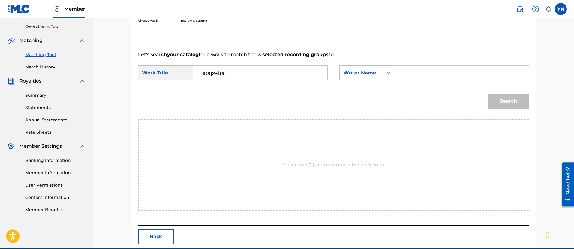
click at [438, 79] on input "Search Form" at bounding box center [461, 73] width 124 height 14
type input "[PERSON_NAME]"
click at [502, 109] on div "Search" at bounding box center [507, 100] width 44 height 24
click at [500, 103] on button "Search" at bounding box center [508, 101] width 41 height 15
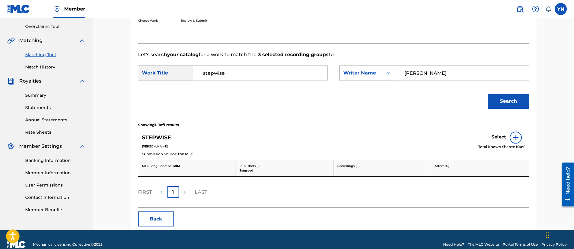
click at [497, 136] on h5 "Select" at bounding box center [498, 137] width 15 height 6
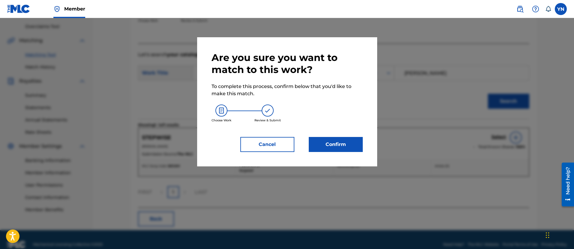
click at [359, 148] on button "Confirm" at bounding box center [336, 144] width 54 height 15
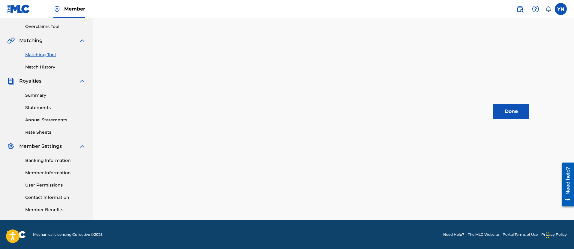
click at [507, 109] on button "Done" at bounding box center [511, 111] width 36 height 15
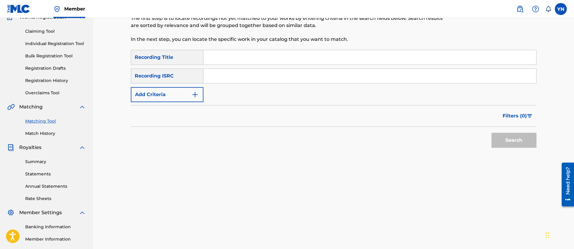
scroll to position [48, 0]
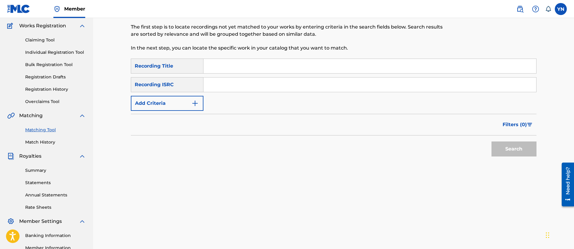
click at [252, 84] on input "Search Form" at bounding box center [369, 84] width 333 height 14
paste input "QM42K2245323"
type input "QM42K2245323"
click at [269, 67] on input "Search Form" at bounding box center [369, 66] width 333 height 14
paste input "emotional controller"
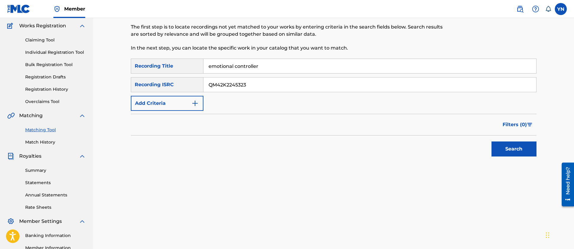
type input "emotional controller"
click at [502, 146] on button "Search" at bounding box center [513, 148] width 45 height 15
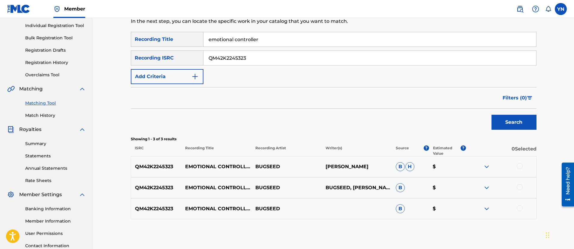
scroll to position [123, 0]
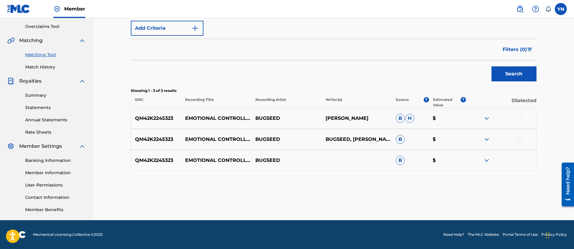
click at [519, 118] on div at bounding box center [519, 118] width 6 height 6
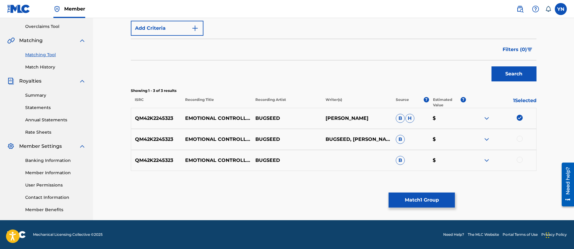
click at [522, 140] on div at bounding box center [519, 139] width 6 height 6
click at [516, 160] on div at bounding box center [519, 160] width 6 height 6
click at [408, 191] on div "Matching Tool The Matching Tool allows Members to match sound recordings to wor…" at bounding box center [333, 65] width 405 height 310
click at [404, 202] on button "Match 3 Groups" at bounding box center [421, 199] width 66 height 15
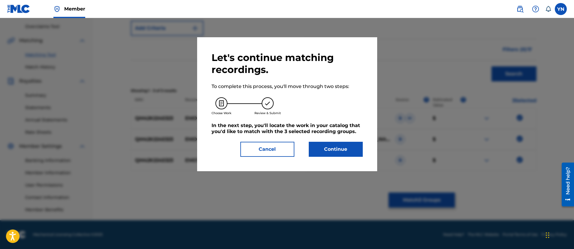
click at [333, 141] on div "Let's continue matching recordings. To complete this process, you'll move throu…" at bounding box center [286, 104] width 151 height 105
click at [334, 149] on button "Continue" at bounding box center [336, 149] width 54 height 15
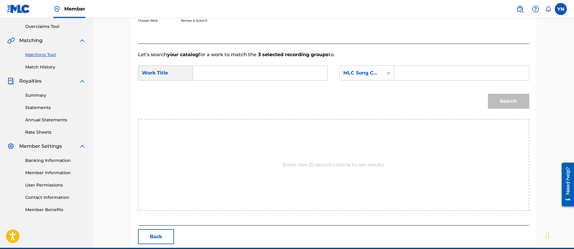
drag, startPoint x: 276, startPoint y: 70, endPoint x: 330, endPoint y: 78, distance: 54.5
click at [276, 70] on input "Search Form" at bounding box center [260, 73] width 124 height 14
paste input "emotional controller"
type input "emotional controller"
click at [346, 76] on div "MLC Song Code" at bounding box center [361, 72] width 36 height 7
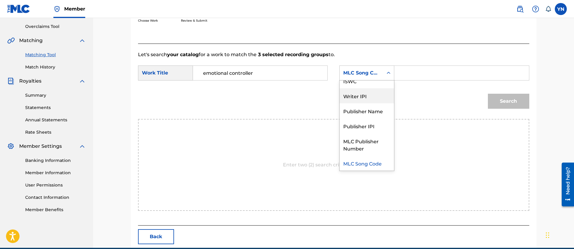
scroll to position [0, 0]
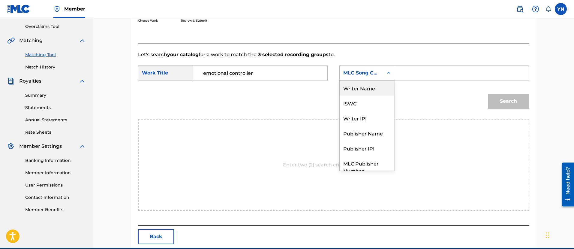
click at [359, 87] on div "Writer Name" at bounding box center [367, 87] width 54 height 15
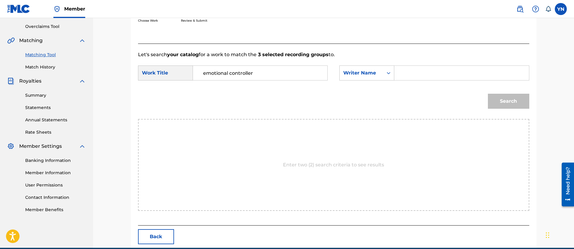
click at [418, 76] on input "Search Form" at bounding box center [461, 73] width 124 height 14
type input "[PERSON_NAME]"
click at [519, 95] on button "Search" at bounding box center [508, 101] width 41 height 15
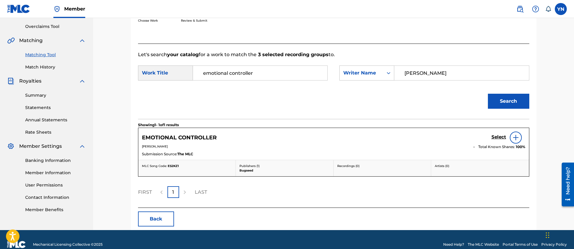
click at [498, 138] on h5 "Select" at bounding box center [498, 137] width 15 height 6
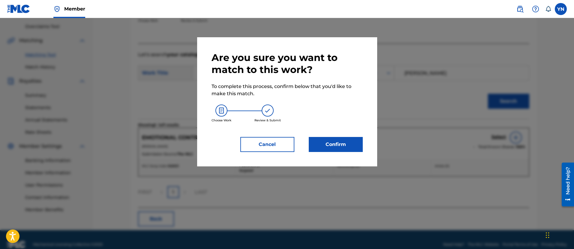
click at [352, 142] on button "Confirm" at bounding box center [336, 144] width 54 height 15
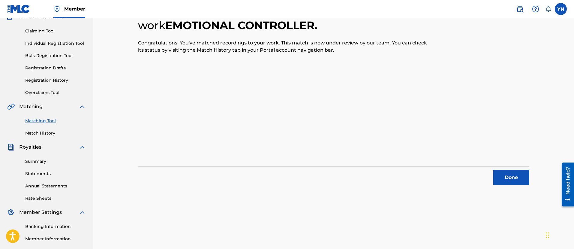
scroll to position [48, 0]
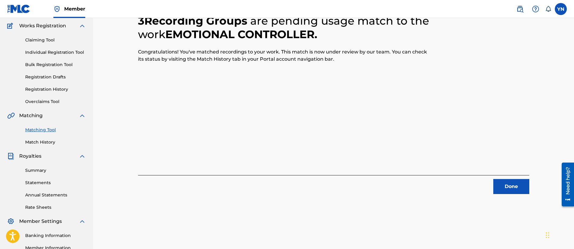
click at [513, 185] on button "Done" at bounding box center [511, 186] width 36 height 15
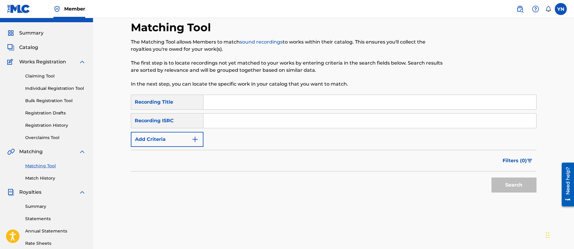
scroll to position [0, 0]
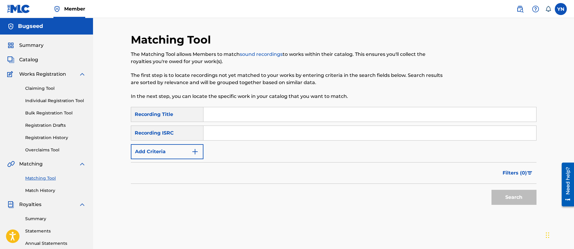
click at [229, 134] on input "Search Form" at bounding box center [369, 133] width 333 height 14
paste input "QM42K2224012"
type input "QM42K2224012"
click at [274, 116] on input "Search Form" at bounding box center [369, 114] width 333 height 14
paste input "upjohn"
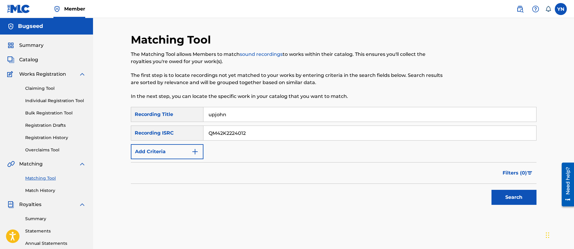
type input "upjohn"
click at [503, 202] on button "Search" at bounding box center [513, 197] width 45 height 15
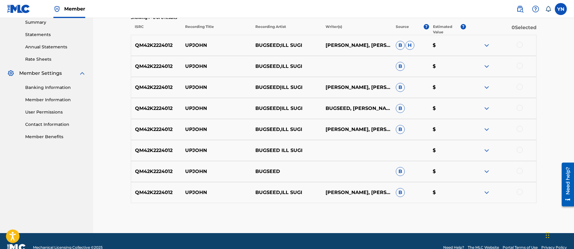
scroll to position [209, 0]
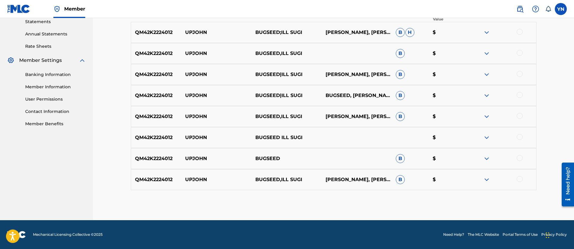
click at [520, 179] on div at bounding box center [519, 179] width 6 height 6
click at [520, 155] on div at bounding box center [519, 158] width 6 height 6
click at [517, 138] on div at bounding box center [519, 137] width 6 height 6
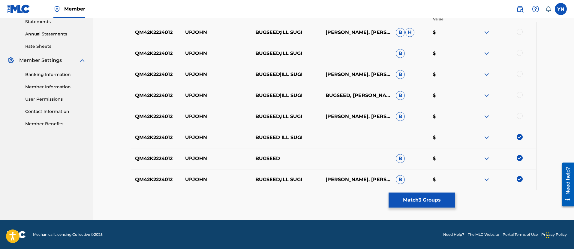
click at [517, 117] on div at bounding box center [519, 116] width 6 height 6
click at [520, 92] on div at bounding box center [519, 95] width 6 height 6
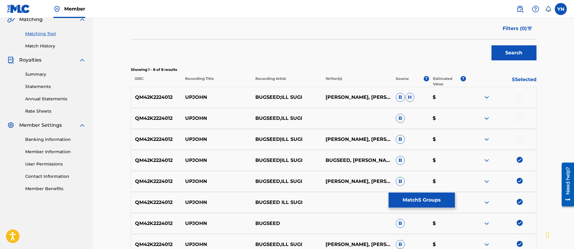
scroll to position [134, 0]
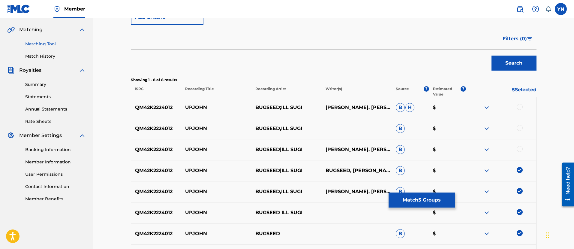
click at [520, 149] on div at bounding box center [519, 149] width 6 height 6
click at [521, 128] on div at bounding box center [519, 128] width 6 height 6
click at [521, 108] on div at bounding box center [519, 107] width 6 height 6
click at [413, 199] on button "Match 8 Groups" at bounding box center [421, 199] width 66 height 15
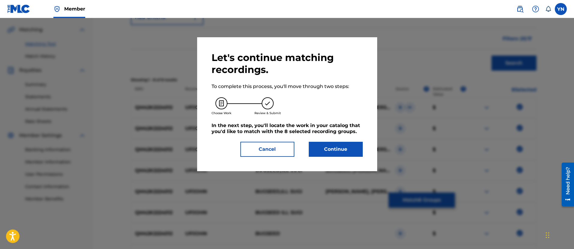
click at [334, 152] on button "Continue" at bounding box center [336, 149] width 54 height 15
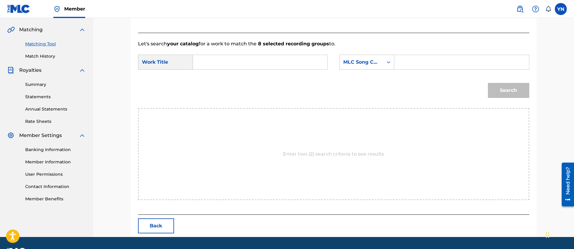
click at [300, 67] on input "Search Form" at bounding box center [260, 62] width 124 height 14
paste input "upjohn"
type input "upjohn"
click at [354, 61] on div "MLC Song Code" at bounding box center [361, 61] width 36 height 7
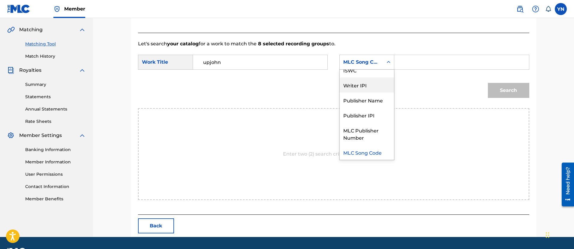
scroll to position [0, 0]
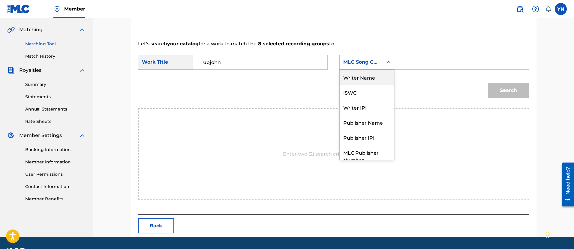
click at [365, 75] on div "Writer Name" at bounding box center [367, 77] width 54 height 15
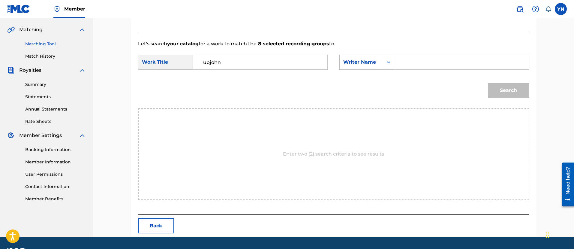
click at [412, 59] on input "Search Form" at bounding box center [461, 62] width 124 height 14
click at [414, 61] on input "Search Form" at bounding box center [461, 62] width 124 height 14
type input "[PERSON_NAME]"
click at [488, 83] on button "Search" at bounding box center [508, 90] width 41 height 15
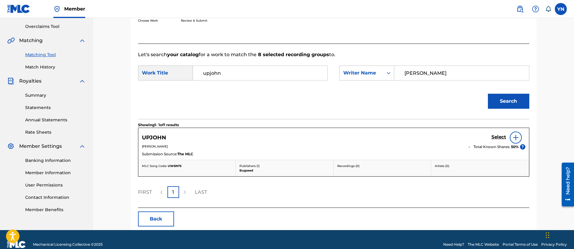
scroll to position [133, 0]
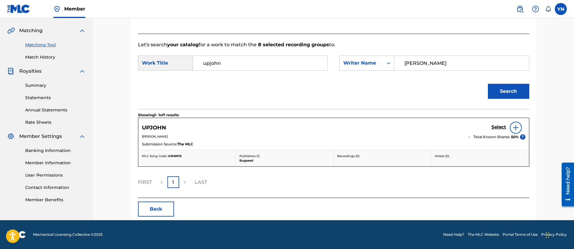
click at [499, 125] on h5 "Select" at bounding box center [498, 127] width 15 height 6
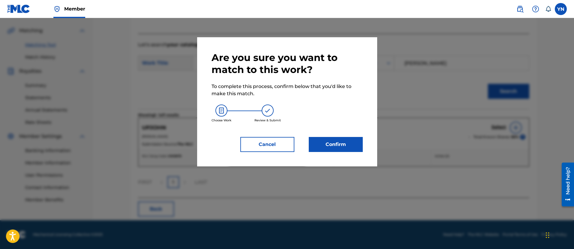
click at [279, 147] on button "Cancel" at bounding box center [267, 144] width 54 height 15
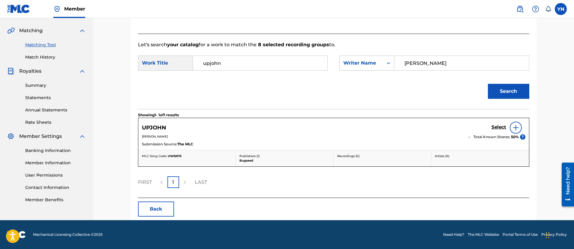
click at [498, 127] on h5 "Select" at bounding box center [498, 127] width 15 height 6
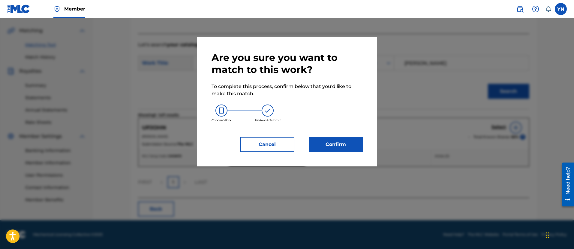
click at [345, 142] on button "Confirm" at bounding box center [336, 144] width 54 height 15
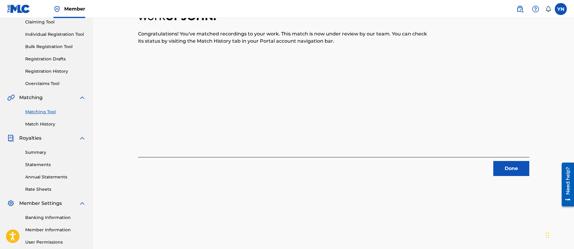
scroll to position [48, 0]
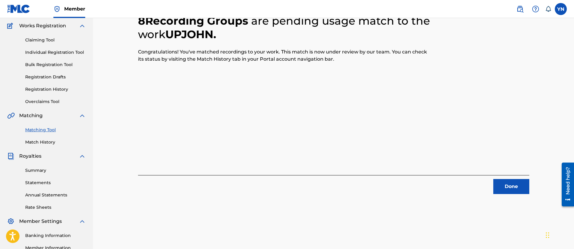
click at [510, 189] on button "Done" at bounding box center [511, 186] width 36 height 15
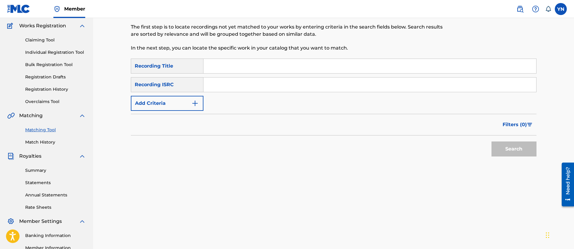
click at [226, 81] on input "Search Form" at bounding box center [369, 84] width 333 height 14
paste input "FR9W11215886"
type input "FR9W11215886"
drag, startPoint x: 277, startPoint y: 67, endPoint x: 283, endPoint y: 67, distance: 6.3
click at [277, 67] on input "Search Form" at bounding box center [369, 66] width 333 height 14
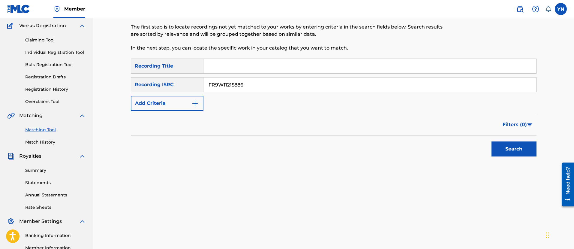
paste input "[PERSON_NAME] 2"
type input "[PERSON_NAME] 2"
click at [511, 148] on button "Search" at bounding box center [513, 148] width 45 height 15
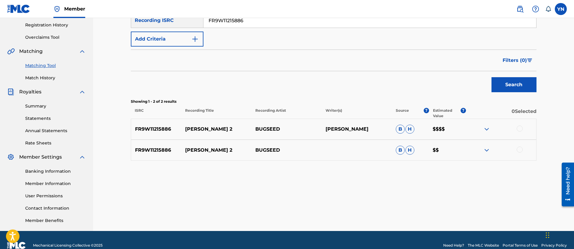
scroll to position [123, 0]
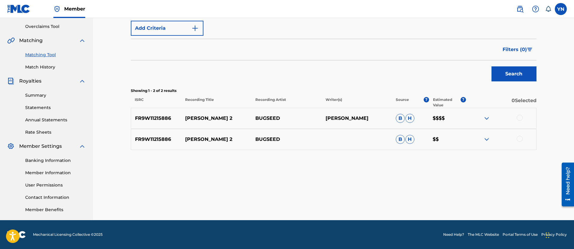
click at [517, 139] on div at bounding box center [519, 139] width 6 height 6
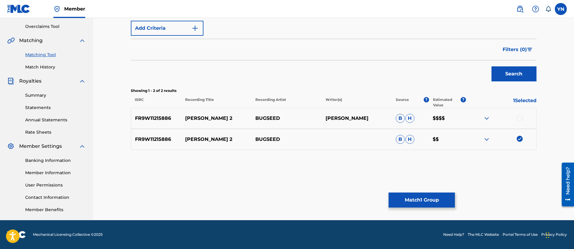
click at [519, 116] on div at bounding box center [519, 118] width 6 height 6
click at [432, 199] on button "Match 2 Groups" at bounding box center [421, 199] width 66 height 15
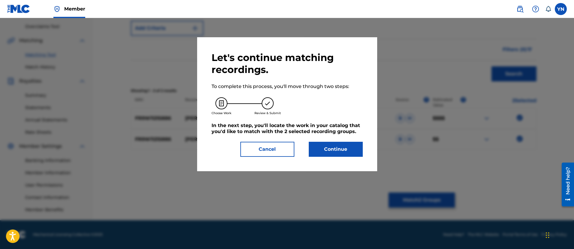
click at [352, 148] on button "Continue" at bounding box center [336, 149] width 54 height 15
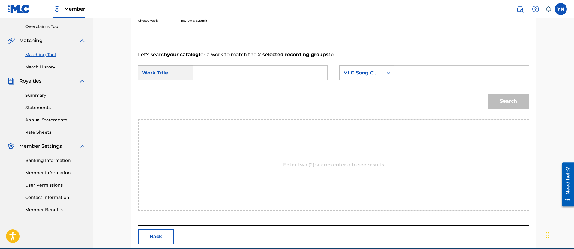
click at [275, 66] on input "Search Form" at bounding box center [260, 73] width 124 height 14
paste input "[PERSON_NAME] 2"
type input "[PERSON_NAME] 2"
click at [357, 75] on div "MLC Song Code" at bounding box center [361, 72] width 36 height 7
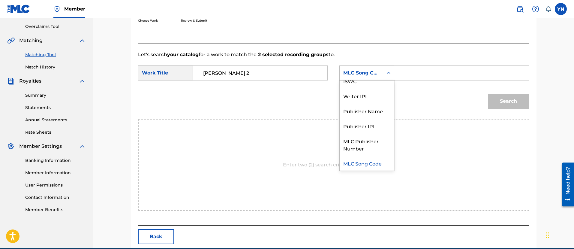
scroll to position [0, 0]
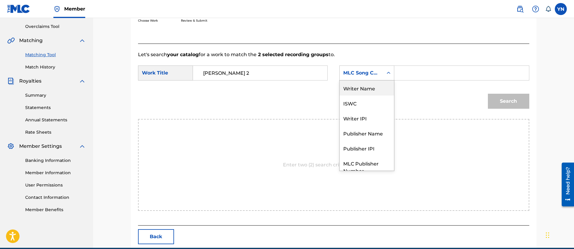
click at [363, 85] on div "Writer Name" at bounding box center [367, 87] width 54 height 15
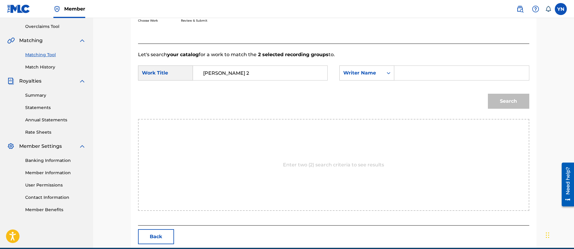
click at [415, 72] on input "Search Form" at bounding box center [461, 73] width 124 height 14
type input "[PERSON_NAME]"
click at [520, 100] on button "Search" at bounding box center [508, 101] width 41 height 15
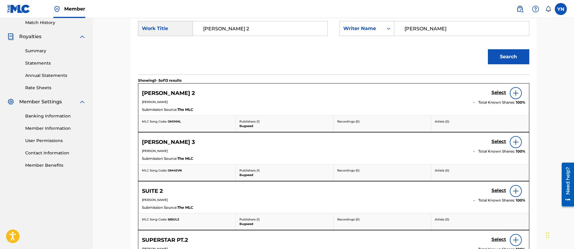
scroll to position [198, 0]
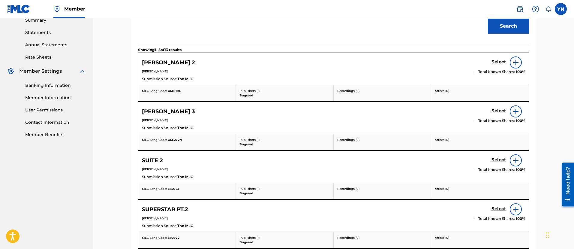
click at [497, 61] on h5 "Select" at bounding box center [498, 62] width 15 height 6
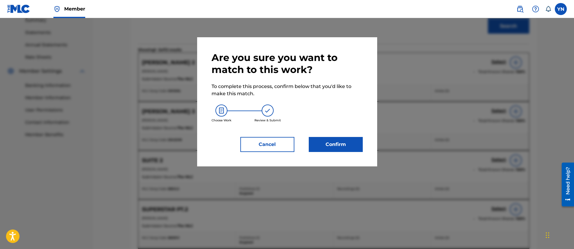
click at [337, 145] on button "Confirm" at bounding box center [336, 144] width 54 height 15
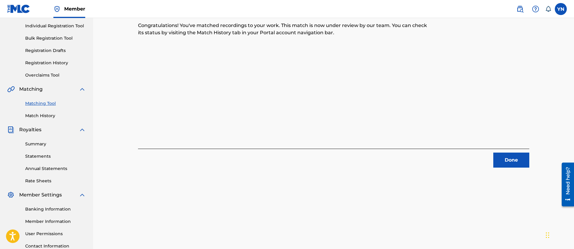
scroll to position [75, 0]
click at [509, 163] on button "Done" at bounding box center [511, 159] width 36 height 15
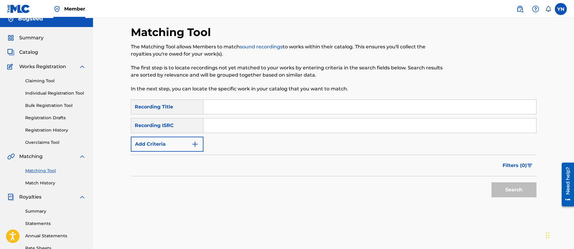
scroll to position [0, 0]
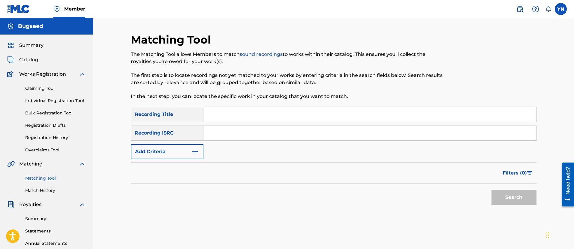
click at [245, 131] on input "Search Form" at bounding box center [369, 133] width 333 height 14
paste input "FR9W11215887"
type input "FR9W11215887"
click at [252, 105] on div "Matching Tool The Matching Tool allows Members to match sound recordings to wor…" at bounding box center [287, 70] width 312 height 74
click at [256, 113] on input "Search Form" at bounding box center [369, 114] width 333 height 14
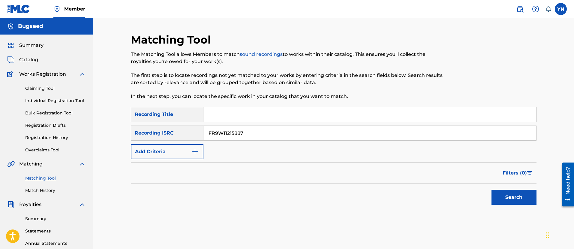
paste input "Re-person"
type input "Re-person"
click at [506, 197] on button "Search" at bounding box center [513, 197] width 45 height 15
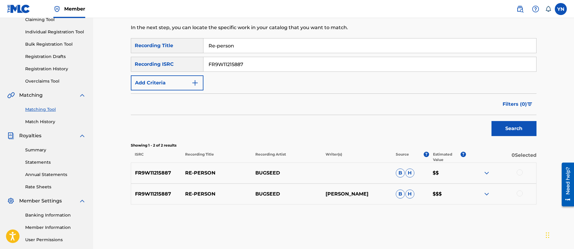
scroll to position [75, 0]
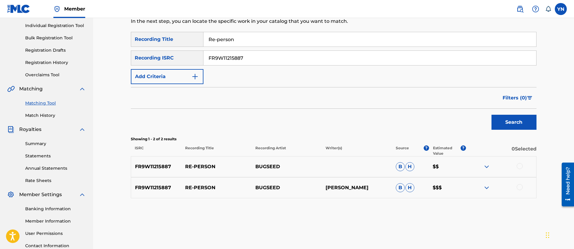
click at [518, 185] on div at bounding box center [519, 187] width 6 height 6
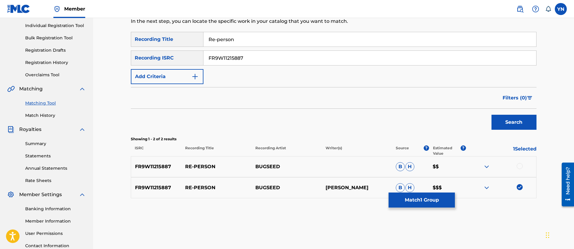
click at [517, 165] on div at bounding box center [519, 166] width 6 height 6
click at [440, 204] on button "Match 2 Groups" at bounding box center [421, 199] width 66 height 15
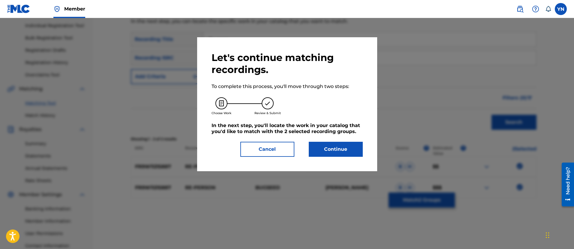
click at [336, 143] on button "Continue" at bounding box center [336, 149] width 54 height 15
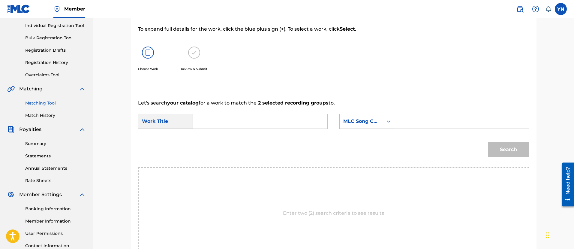
click at [239, 124] on input "Search Form" at bounding box center [260, 121] width 124 height 14
paste input "Re-person"
type input "Re-person"
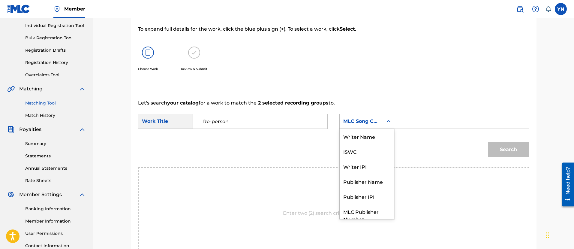
click at [353, 121] on div "MLC Song Code" at bounding box center [361, 121] width 36 height 7
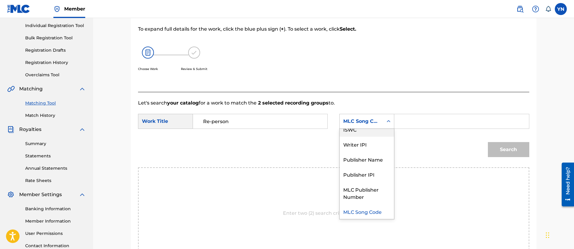
scroll to position [0, 0]
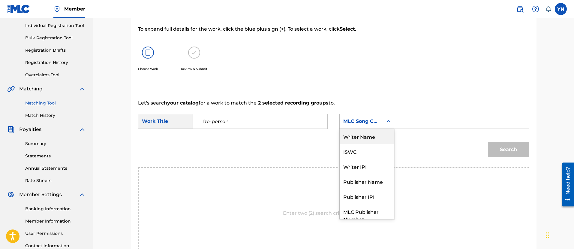
click at [364, 136] on div "Writer Name" at bounding box center [367, 136] width 54 height 15
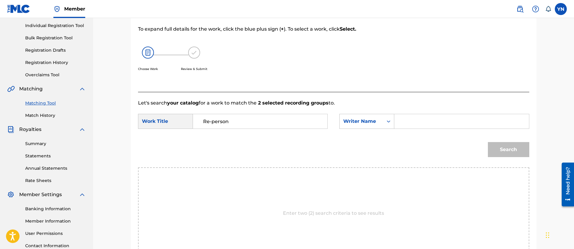
click at [418, 115] on input "Search Form" at bounding box center [461, 121] width 124 height 14
type input "[PERSON_NAME]"
click at [496, 146] on button "Search" at bounding box center [508, 149] width 41 height 15
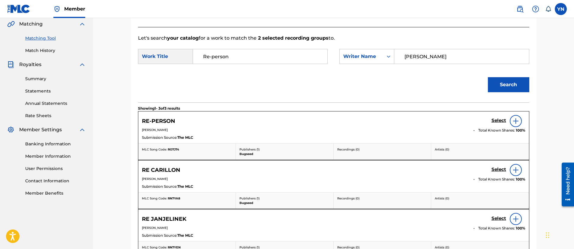
scroll to position [150, 0]
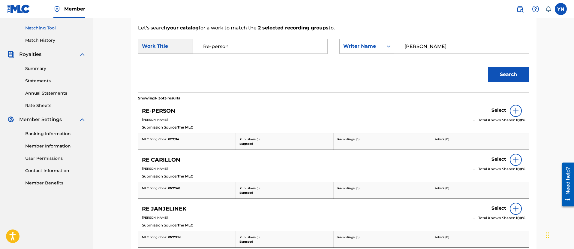
click at [493, 109] on h5 "Select" at bounding box center [498, 110] width 15 height 6
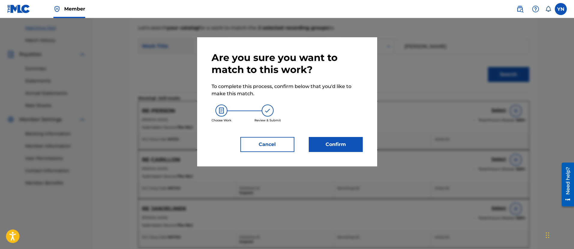
click at [347, 142] on button "Confirm" at bounding box center [336, 144] width 54 height 15
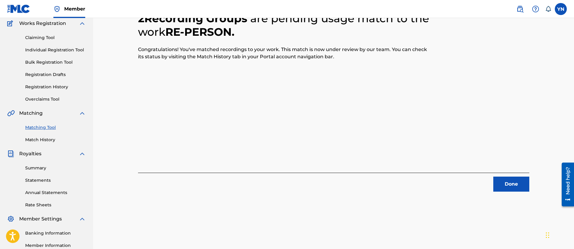
scroll to position [48, 0]
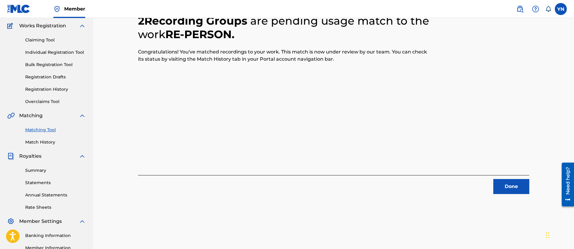
click at [505, 184] on button "Done" at bounding box center [511, 186] width 36 height 15
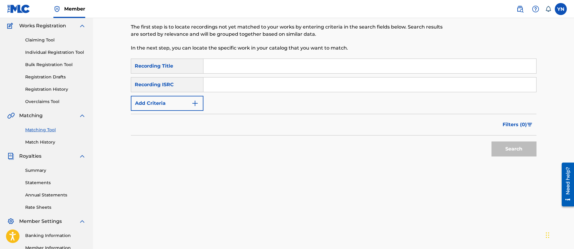
click at [254, 81] on input "Search Form" at bounding box center [369, 84] width 333 height 14
paste input "FR9W11215888"
type input "FR9W11215888"
click at [271, 71] on input "Search Form" at bounding box center [369, 66] width 333 height 14
paste input "Refreshing"
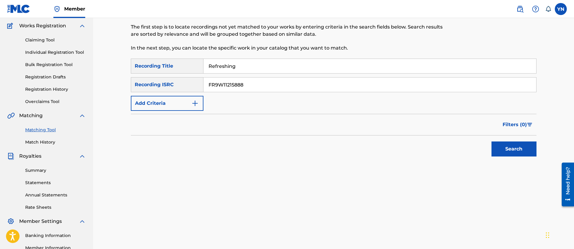
type input "Refreshing"
drag, startPoint x: 498, startPoint y: 135, endPoint x: 507, endPoint y: 152, distance: 19.2
click at [506, 146] on form "SearchWithCriteriaa9864efe-8a49-437d-96ef-b3f6fa732583 Recording Title Refreshi…" at bounding box center [333, 108] width 405 height 101
click at [507, 152] on button "Search" at bounding box center [513, 148] width 45 height 15
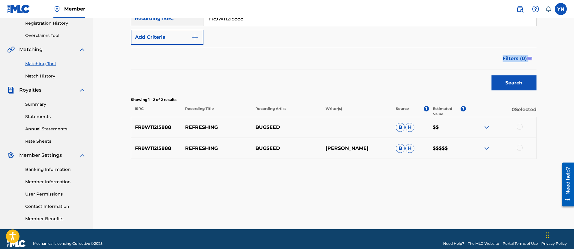
scroll to position [123, 0]
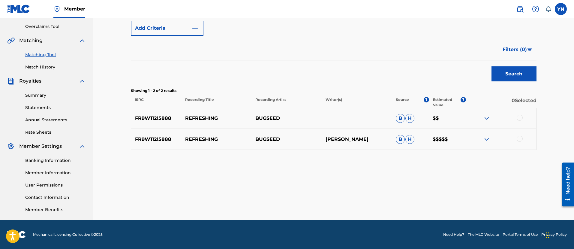
click at [518, 140] on div at bounding box center [519, 139] width 6 height 6
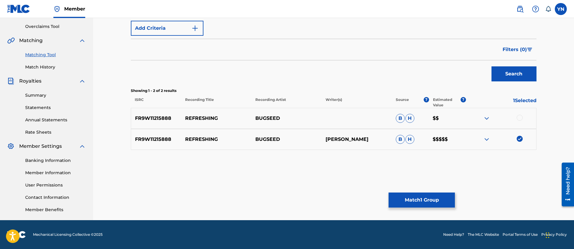
click at [518, 119] on div at bounding box center [519, 118] width 6 height 6
click at [424, 195] on button "Match 2 Groups" at bounding box center [421, 199] width 66 height 15
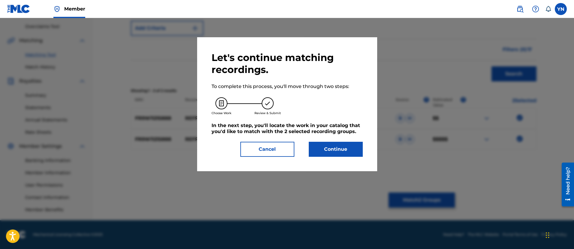
click at [352, 150] on button "Continue" at bounding box center [336, 149] width 54 height 15
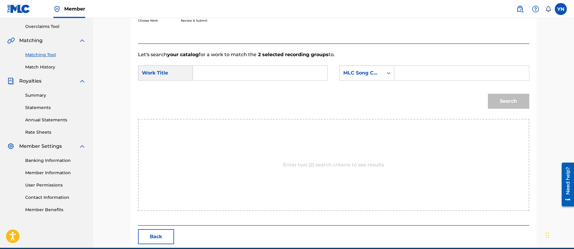
click at [293, 79] on input "Search Form" at bounding box center [260, 73] width 124 height 14
paste input "Refreshing"
type input "Refreshing"
click at [370, 76] on div "MLC Song Code" at bounding box center [361, 72] width 43 height 11
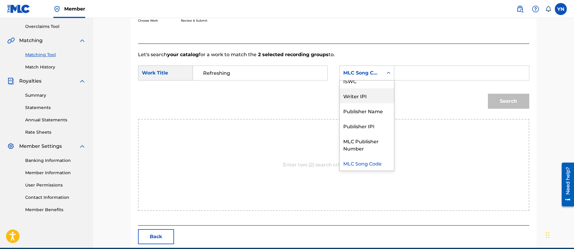
scroll to position [0, 0]
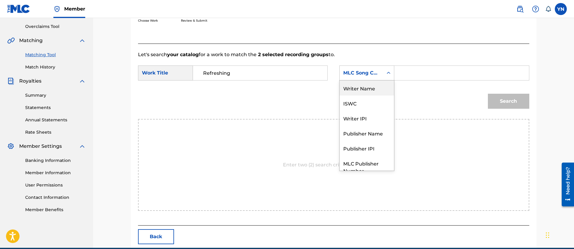
click at [367, 89] on div "Writer Name" at bounding box center [367, 87] width 54 height 15
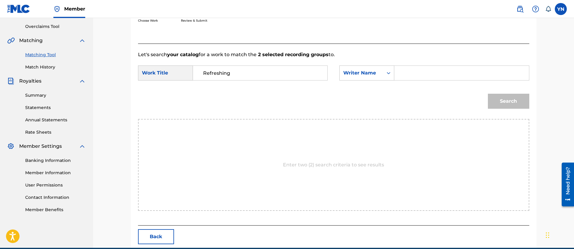
click at [418, 74] on input "Search Form" at bounding box center [461, 73] width 124 height 14
type input "[PERSON_NAME]"
click at [507, 100] on button "Search" at bounding box center [508, 101] width 41 height 15
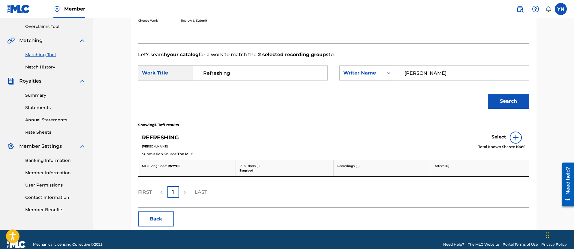
click at [497, 139] on h5 "Select" at bounding box center [498, 137] width 15 height 6
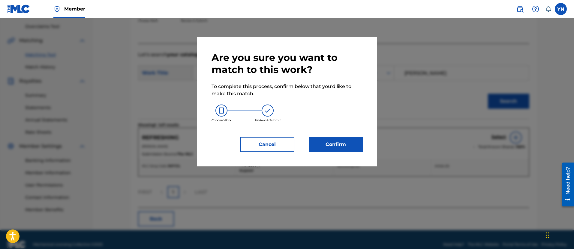
click at [352, 141] on button "Confirm" at bounding box center [336, 144] width 54 height 15
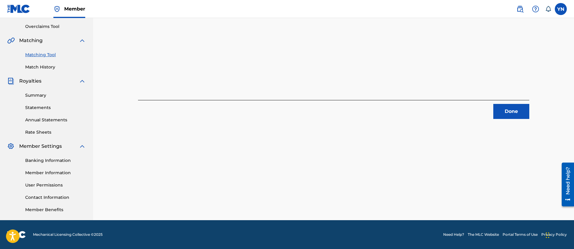
scroll to position [48, 0]
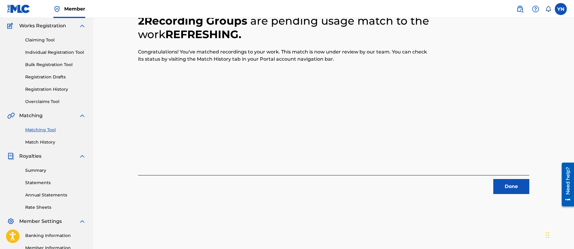
click at [504, 184] on button "Done" at bounding box center [511, 186] width 36 height 15
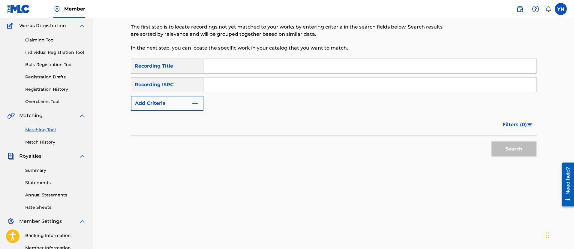
click at [246, 85] on input "Search Form" at bounding box center [369, 84] width 333 height 14
paste input "FR9W11215889"
type input "FR9W11215889"
click at [264, 69] on input "Search Form" at bounding box center [369, 66] width 333 height 14
paste input "Clapppppp"
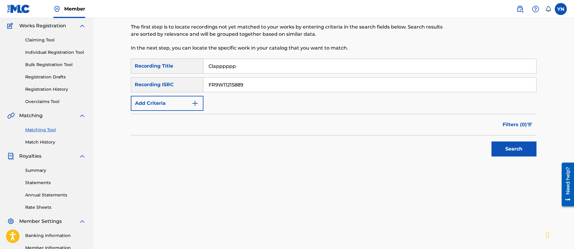
type input "Clapppppp"
click at [499, 145] on button "Search" at bounding box center [513, 148] width 45 height 15
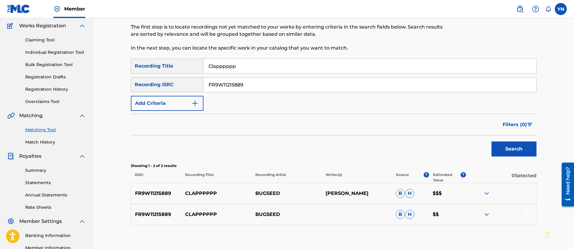
click at [520, 194] on div at bounding box center [519, 193] width 6 height 6
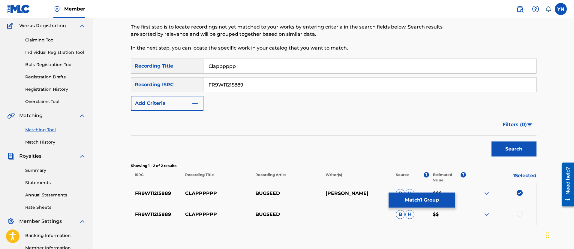
click at [518, 212] on div at bounding box center [519, 214] width 6 height 6
click at [428, 196] on button "Match 2 Groups" at bounding box center [421, 199] width 66 height 15
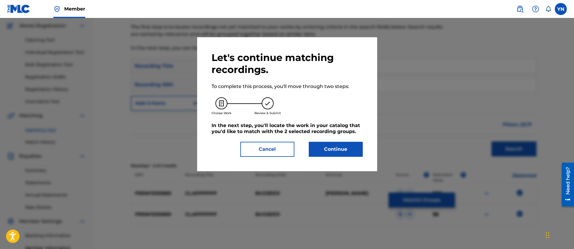
click at [324, 139] on div "Let's continue matching recordings. To complete this process, you'll move throu…" at bounding box center [286, 104] width 151 height 105
click at [328, 147] on button "Continue" at bounding box center [336, 149] width 54 height 15
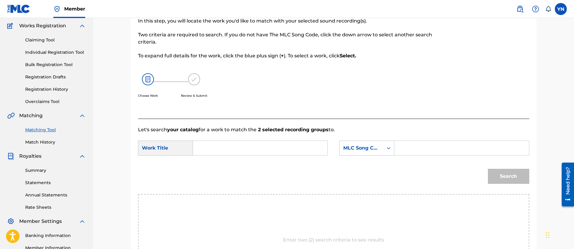
click at [306, 146] on input "Search Form" at bounding box center [260, 148] width 124 height 14
paste input "Clapppppp"
type input "Clapppppp"
click at [353, 145] on div "MLC Song Code" at bounding box center [361, 147] width 36 height 7
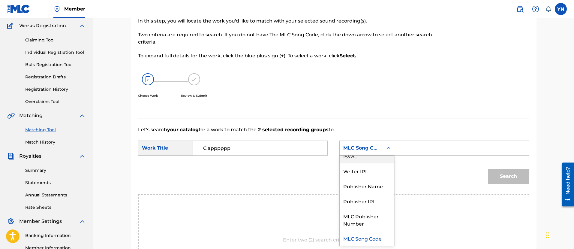
scroll to position [0, 0]
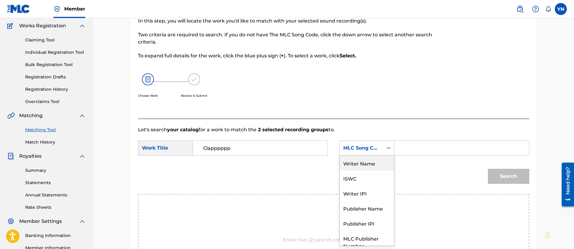
click at [372, 161] on div "Writer Name" at bounding box center [367, 162] width 54 height 15
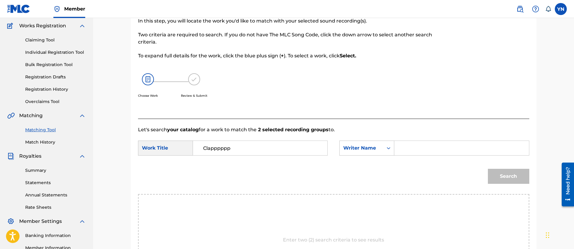
click at [447, 148] on input "Search Form" at bounding box center [461, 148] width 124 height 14
type input "[PERSON_NAME]"
click at [494, 173] on button "Search" at bounding box center [508, 176] width 41 height 15
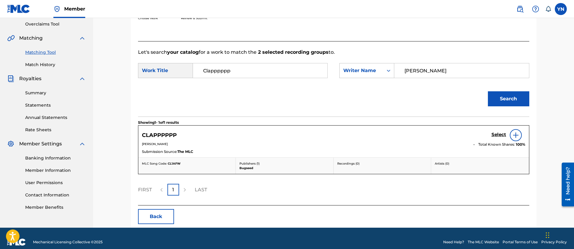
scroll to position [133, 0]
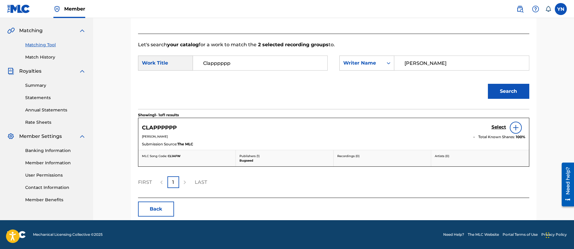
click at [495, 127] on h5 "Select" at bounding box center [498, 127] width 15 height 6
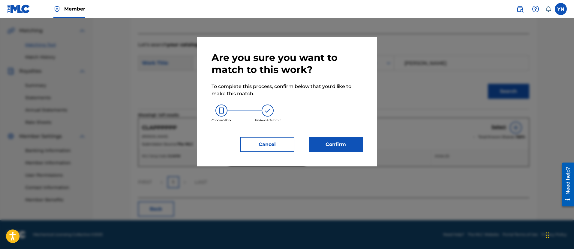
click at [340, 146] on button "Confirm" at bounding box center [336, 144] width 54 height 15
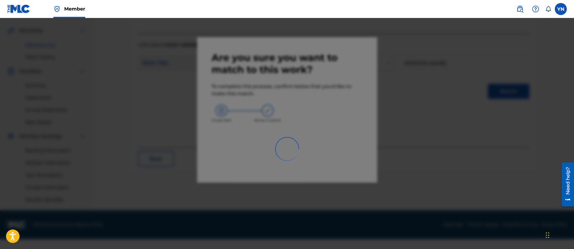
scroll to position [123, 0]
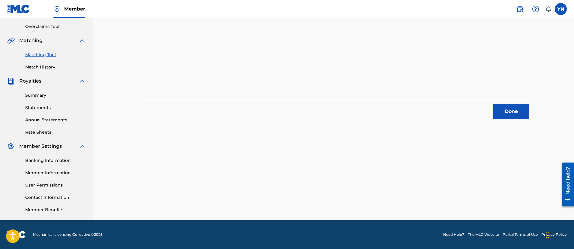
click at [505, 113] on button "Done" at bounding box center [511, 111] width 36 height 15
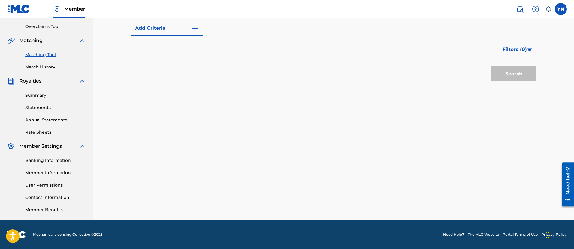
scroll to position [48, 0]
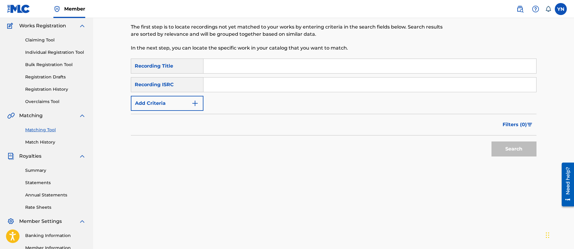
click at [251, 94] on div "SearchWithCriteriaa9864efe-8a49-437d-96ef-b3f6fa732583 Recording Title SearchWi…" at bounding box center [333, 84] width 405 height 52
click at [247, 89] on input "Search Form" at bounding box center [369, 84] width 333 height 14
paste input "FR9W11215890"
type input "FR9W11215890"
click at [290, 59] on input "Search Form" at bounding box center [369, 66] width 333 height 14
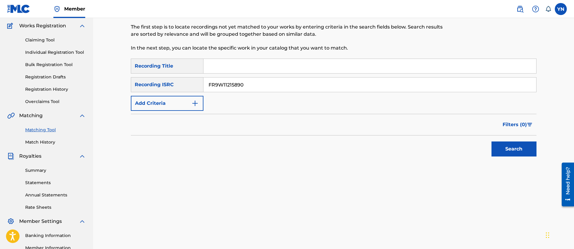
paste input "Heart wave"
type input "Heart wave"
click at [483, 145] on div "Search" at bounding box center [333, 147] width 405 height 24
click at [496, 151] on button "Search" at bounding box center [513, 148] width 45 height 15
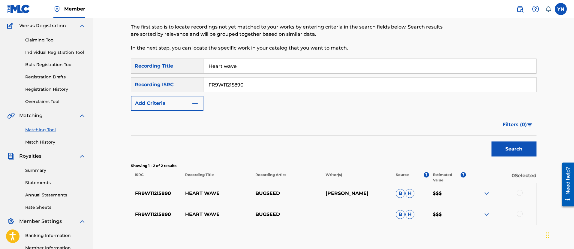
scroll to position [123, 0]
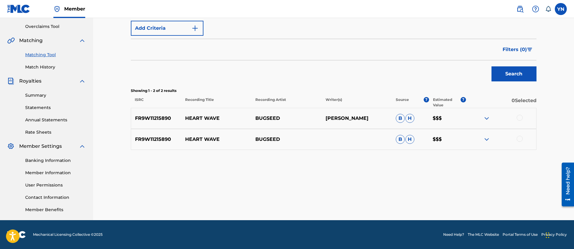
click at [522, 138] on div at bounding box center [519, 139] width 6 height 6
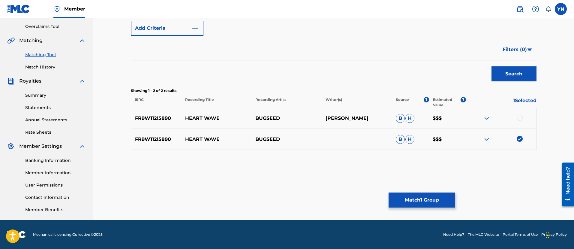
click at [519, 119] on div at bounding box center [519, 118] width 6 height 6
click at [427, 198] on button "Match 2 Groups" at bounding box center [421, 199] width 66 height 15
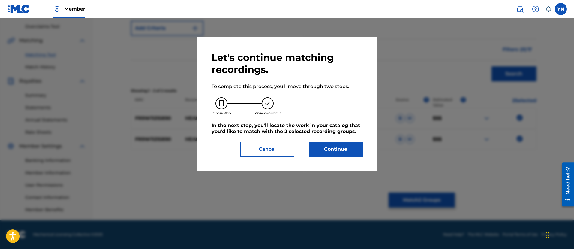
click at [350, 142] on button "Continue" at bounding box center [336, 149] width 54 height 15
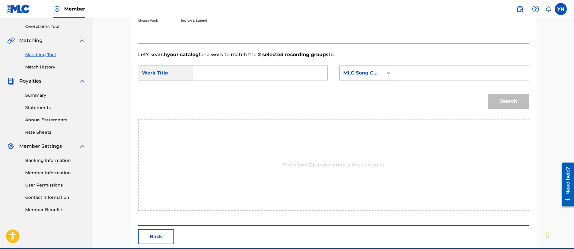
click at [280, 74] on input "Search Form" at bounding box center [260, 73] width 124 height 14
paste input "Heart wave"
type input "Heart wave"
click at [358, 79] on div "MLC Song Code" at bounding box center [366, 72] width 55 height 15
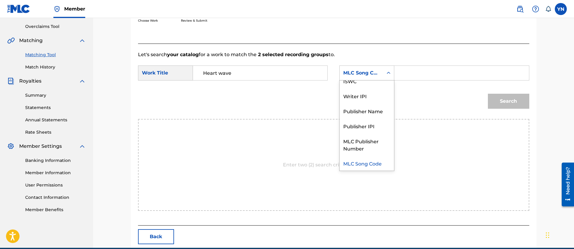
scroll to position [0, 0]
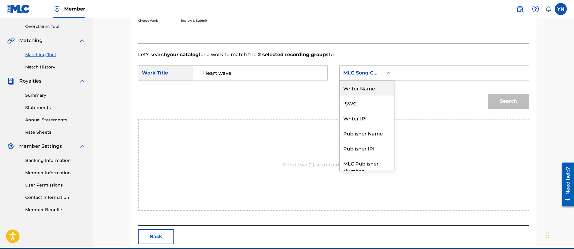
click at [368, 85] on div "Writer Name" at bounding box center [367, 87] width 54 height 15
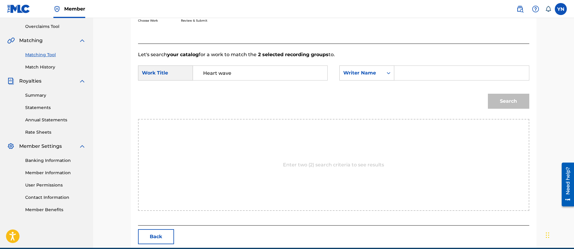
click at [432, 79] on input "Search Form" at bounding box center [461, 73] width 124 height 14
type input "[PERSON_NAME]"
click at [505, 103] on button "Search" at bounding box center [508, 101] width 41 height 15
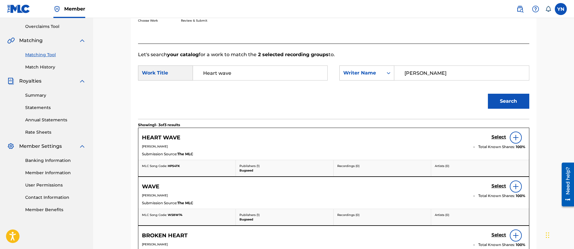
click at [492, 134] on h5 "Select" at bounding box center [498, 137] width 15 height 6
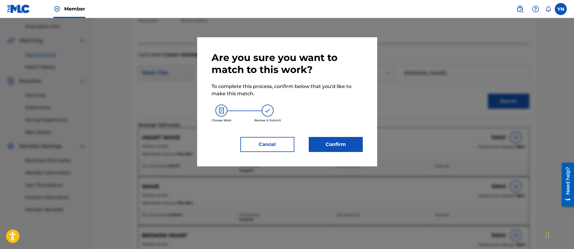
click at [341, 145] on button "Confirm" at bounding box center [336, 144] width 54 height 15
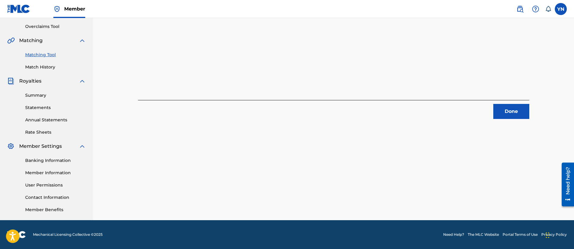
scroll to position [48, 0]
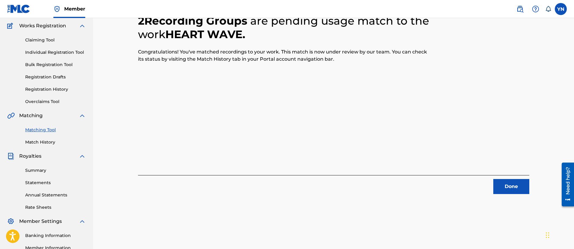
click at [522, 184] on button "Done" at bounding box center [511, 186] width 36 height 15
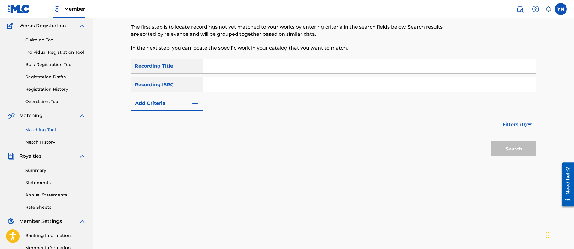
click at [257, 80] on input "Search Form" at bounding box center [369, 84] width 333 height 14
paste input "FR9W11215891"
type input "FR9W11215891"
drag, startPoint x: 254, startPoint y: 63, endPoint x: 256, endPoint y: 65, distance: 3.2
click at [254, 62] on input "Search Form" at bounding box center [369, 66] width 333 height 14
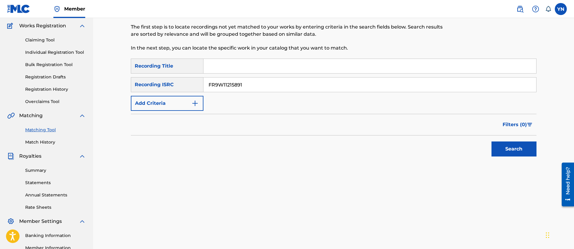
paste input "Bugnus"
type input "Bugnus"
click at [506, 149] on button "Search" at bounding box center [513, 148] width 45 height 15
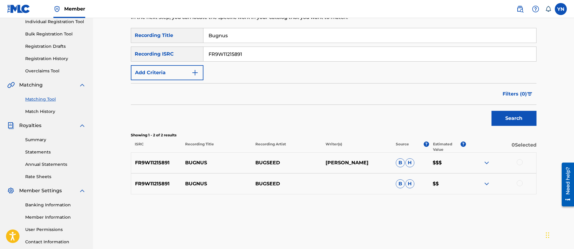
scroll to position [123, 0]
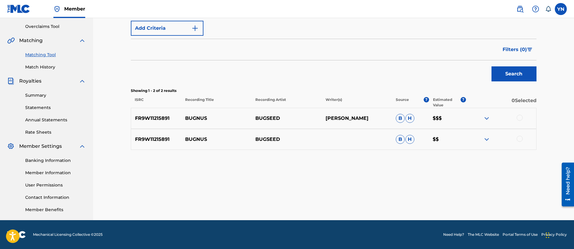
click at [518, 118] on div at bounding box center [519, 118] width 6 height 6
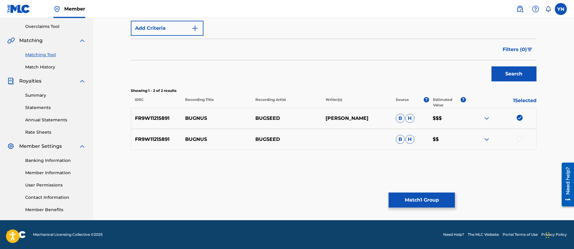
click at [519, 136] on div at bounding box center [519, 139] width 6 height 6
click at [423, 199] on button "Match 2 Groups" at bounding box center [421, 199] width 66 height 15
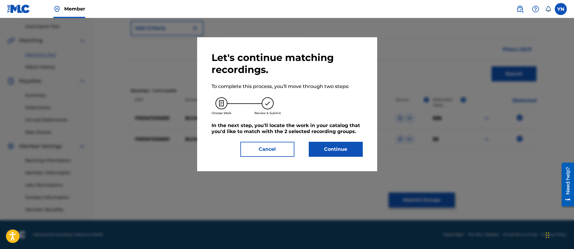
click at [337, 145] on button "Continue" at bounding box center [336, 149] width 54 height 15
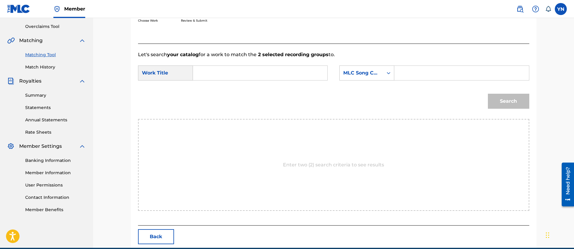
click at [311, 74] on input "Search Form" at bounding box center [260, 73] width 124 height 14
paste input "Bugnus"
type input "Bugnus"
click at [359, 77] on div "MLC Song Code" at bounding box center [361, 72] width 43 height 11
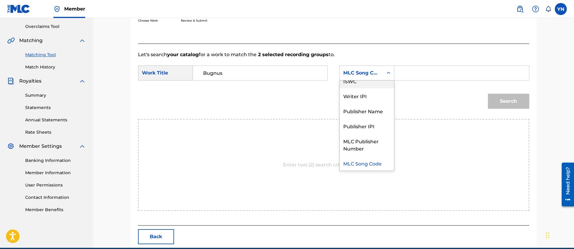
scroll to position [0, 0]
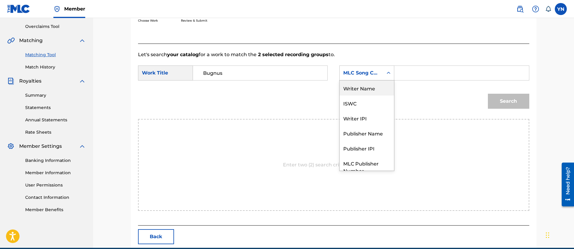
click at [358, 88] on div "Writer Name" at bounding box center [367, 87] width 54 height 15
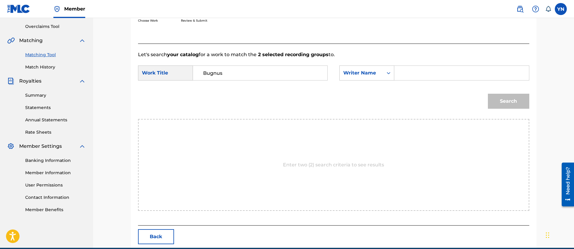
click at [403, 76] on input "Search Form" at bounding box center [461, 73] width 124 height 14
type input "[PERSON_NAME]"
click at [503, 103] on button "Search" at bounding box center [508, 101] width 41 height 15
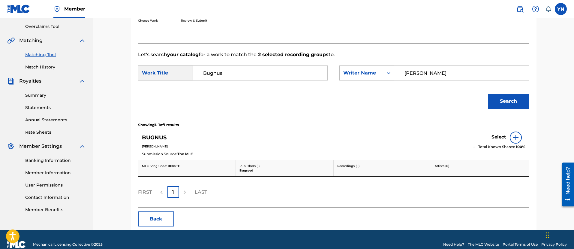
click at [497, 134] on h5 "Select" at bounding box center [498, 137] width 15 height 6
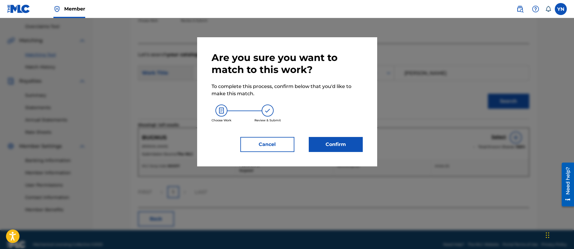
click at [352, 145] on button "Confirm" at bounding box center [336, 144] width 54 height 15
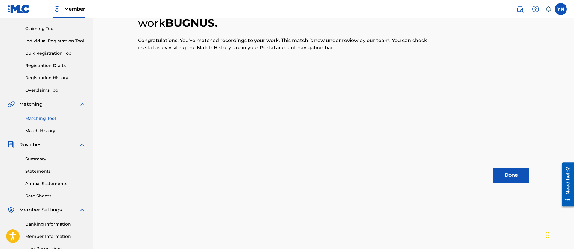
scroll to position [48, 0]
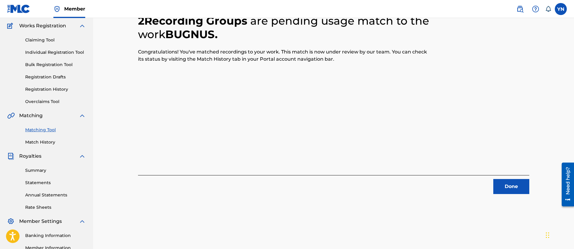
click at [507, 184] on button "Done" at bounding box center [511, 186] width 36 height 15
